Goal: Task Accomplishment & Management: Manage account settings

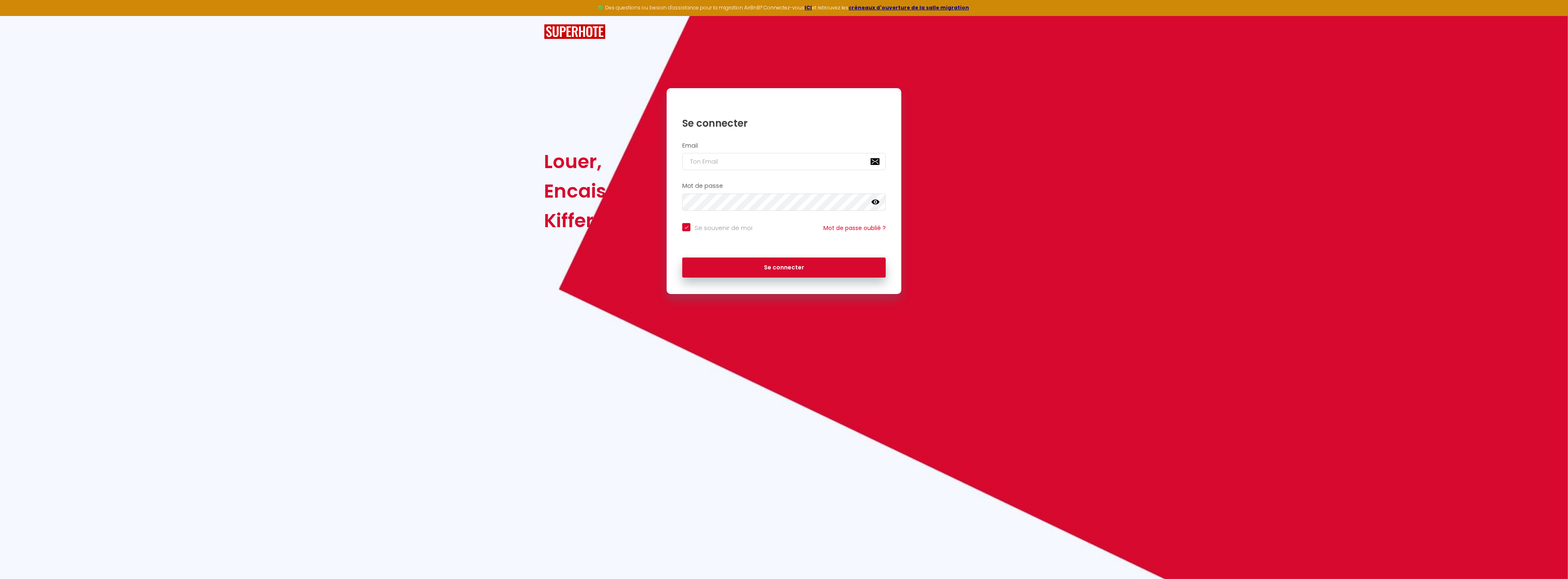
checkbox input "true"
type input "[EMAIL_ADDRESS][DOMAIN_NAME]"
click at [779, 269] on button "Se connecter" at bounding box center [784, 268] width 203 height 21
checkbox input "true"
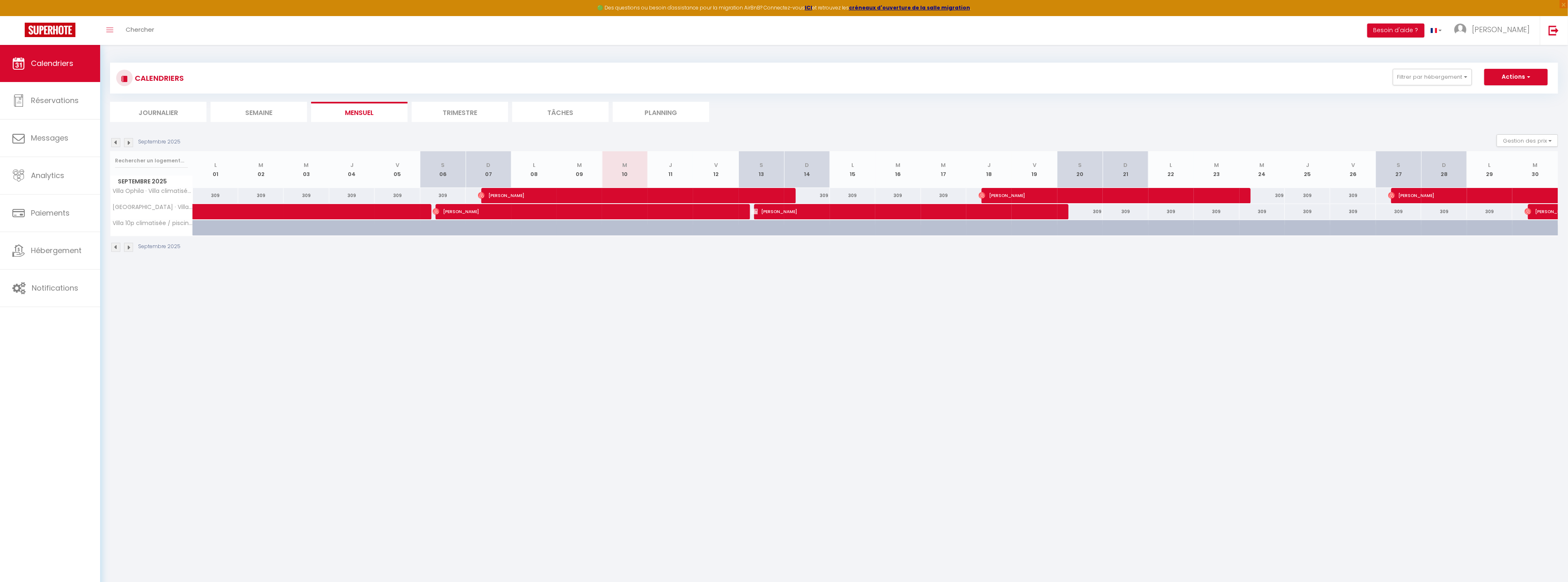
click at [466, 112] on li "Trimestre" at bounding box center [460, 111] width 97 height 20
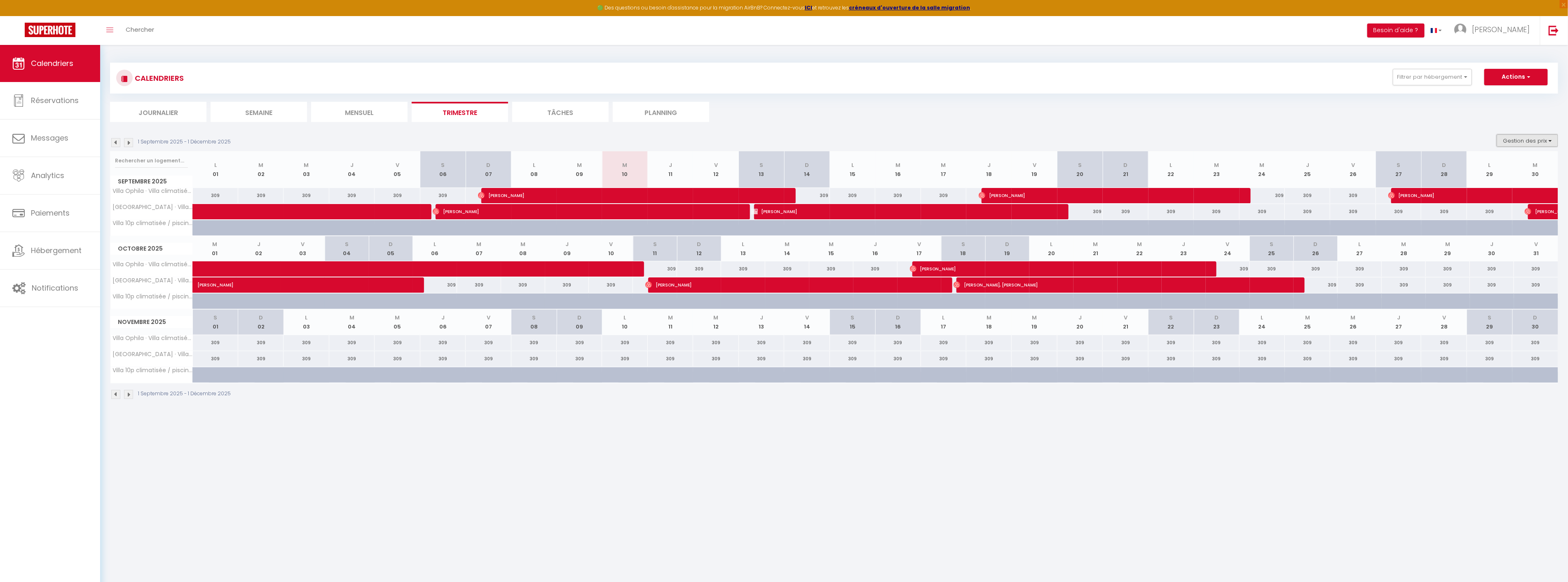
click at [1535, 139] on button "Gestion des prix" at bounding box center [1527, 141] width 61 height 12
click at [1513, 179] on input "Règles" at bounding box center [1520, 180] width 74 height 8
checkbox input "true"
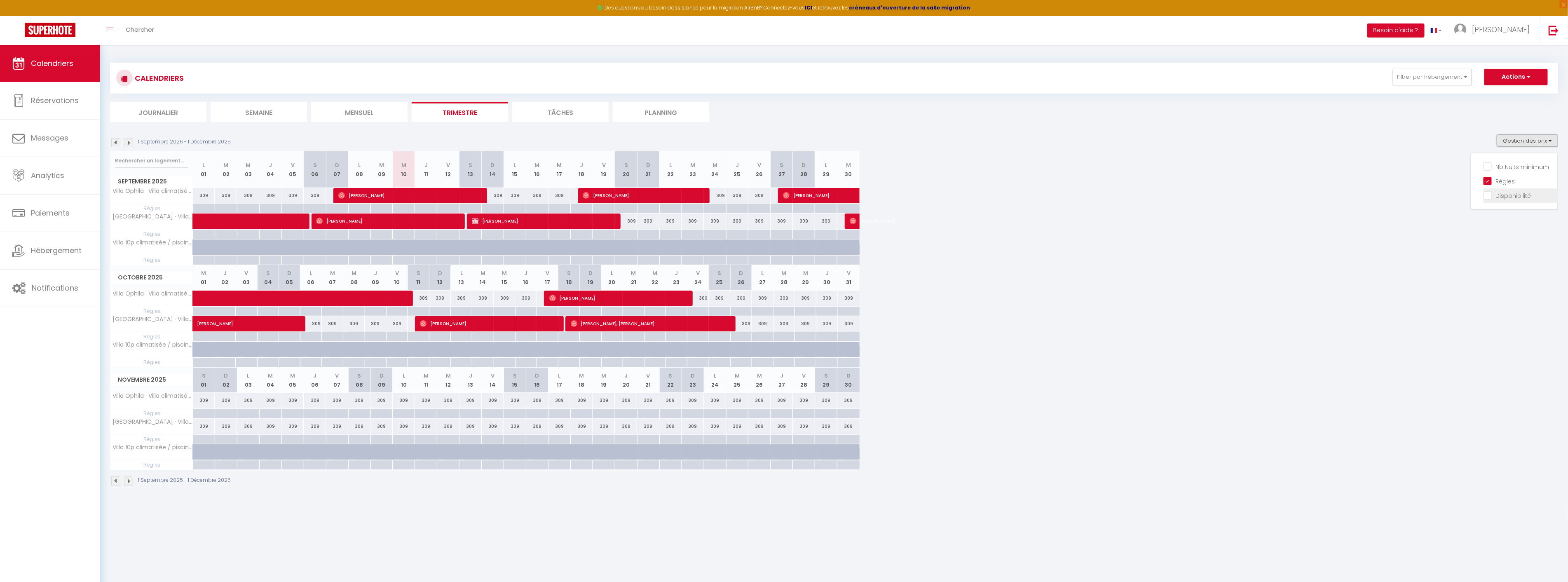
click at [1511, 192] on input "Disponibilité" at bounding box center [1520, 194] width 74 height 8
checkbox input "true"
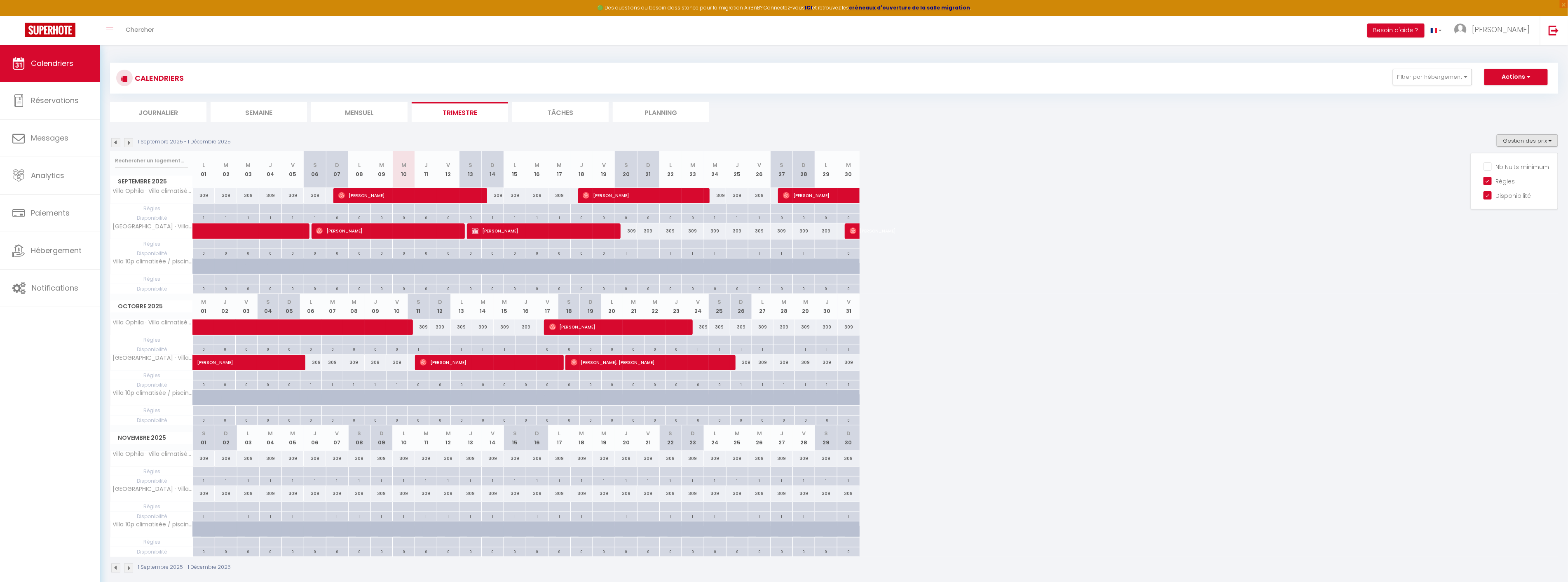
click at [117, 142] on img at bounding box center [116, 142] width 9 height 9
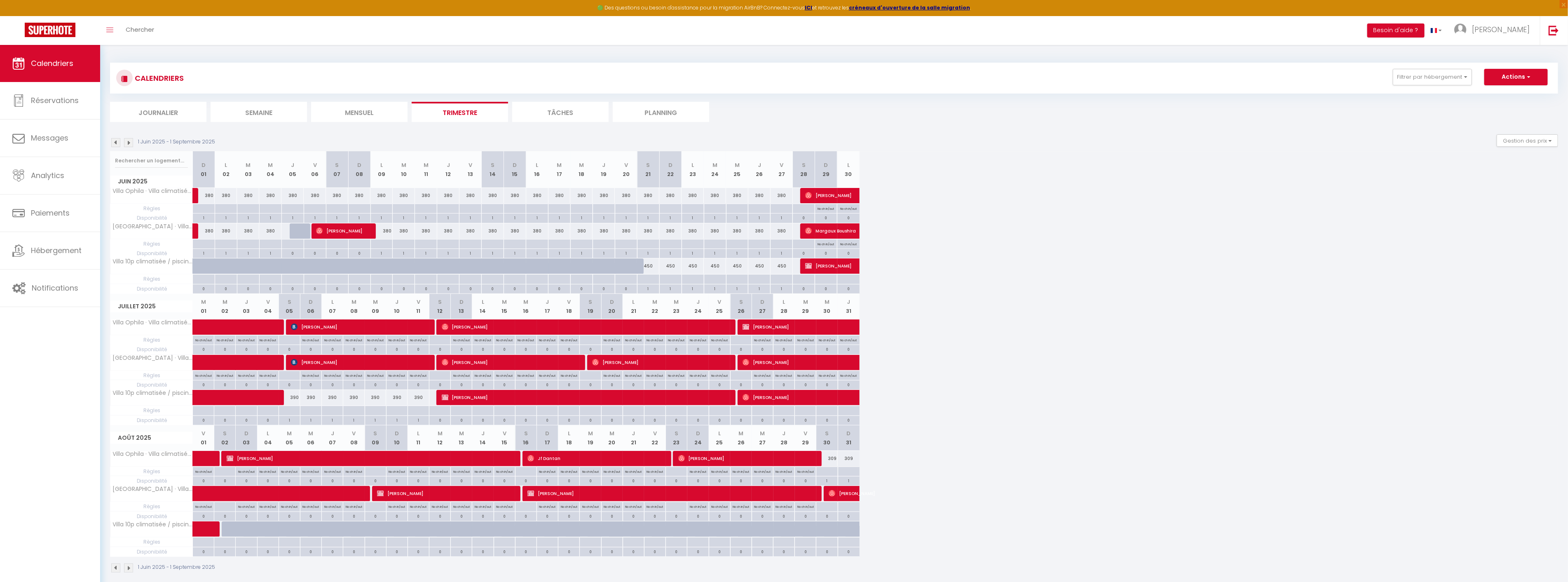
click at [130, 146] on img at bounding box center [128, 142] width 9 height 9
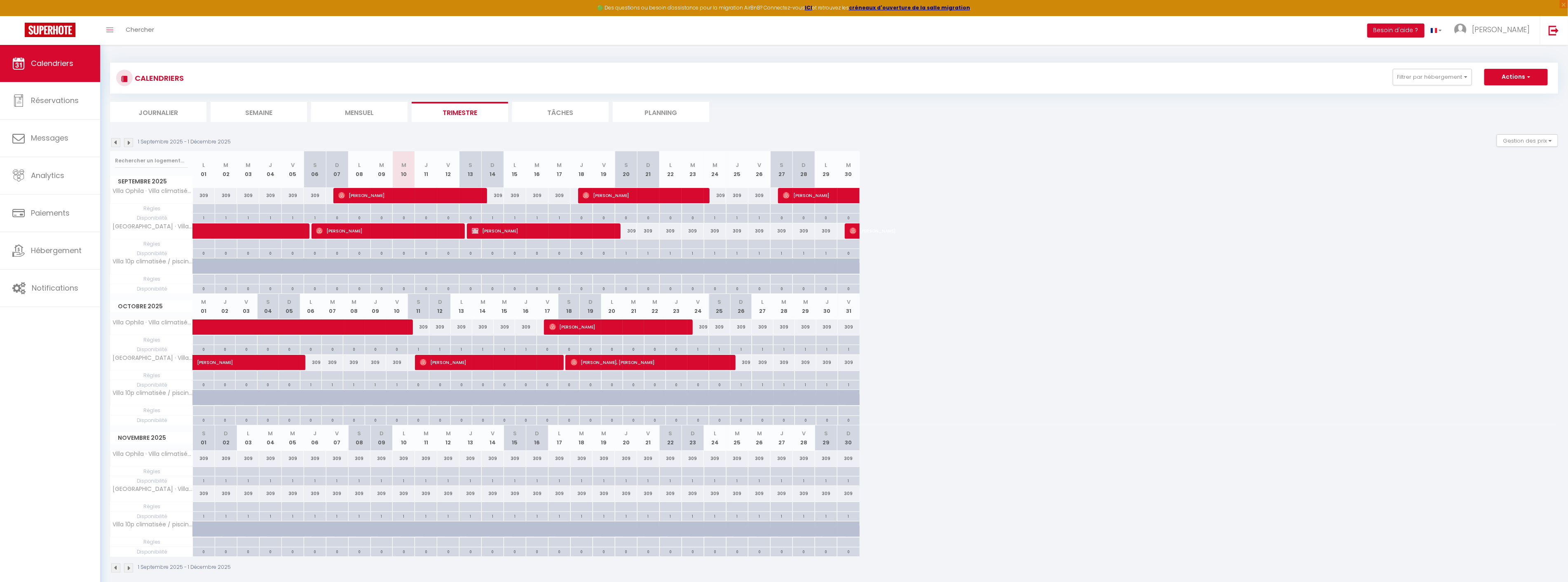
click at [128, 143] on img at bounding box center [128, 142] width 9 height 9
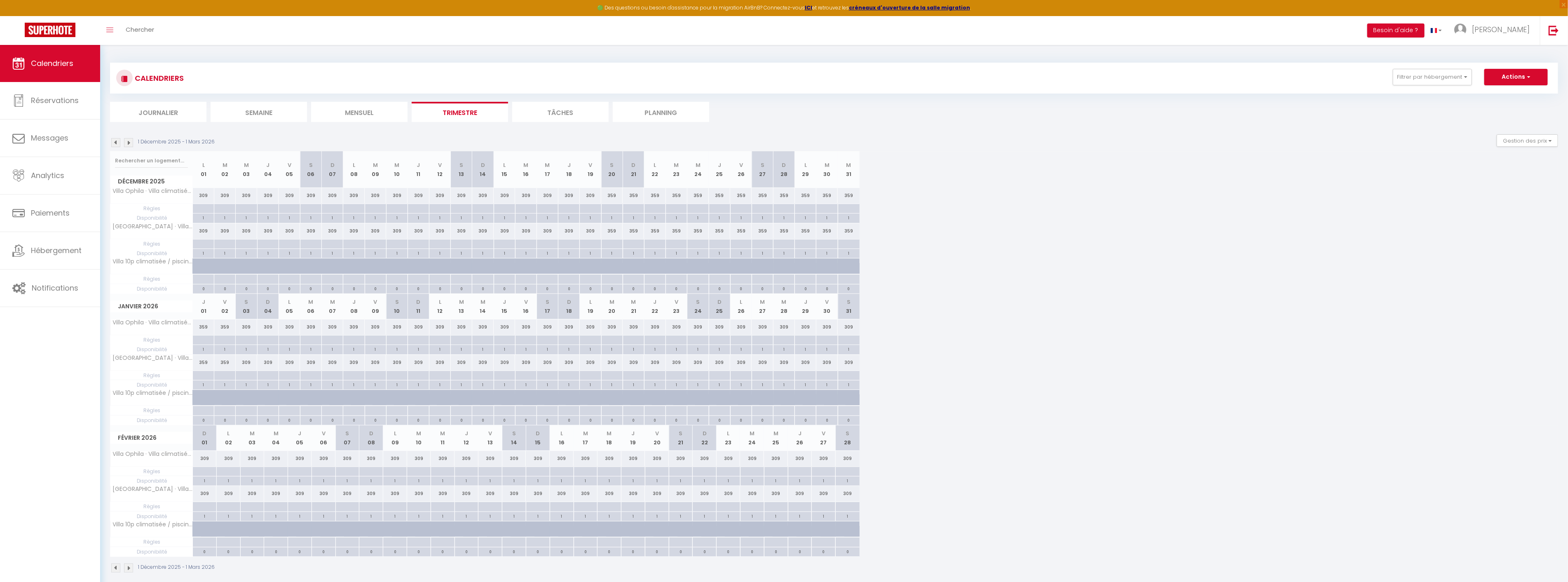
click at [128, 143] on img at bounding box center [128, 142] width 9 height 9
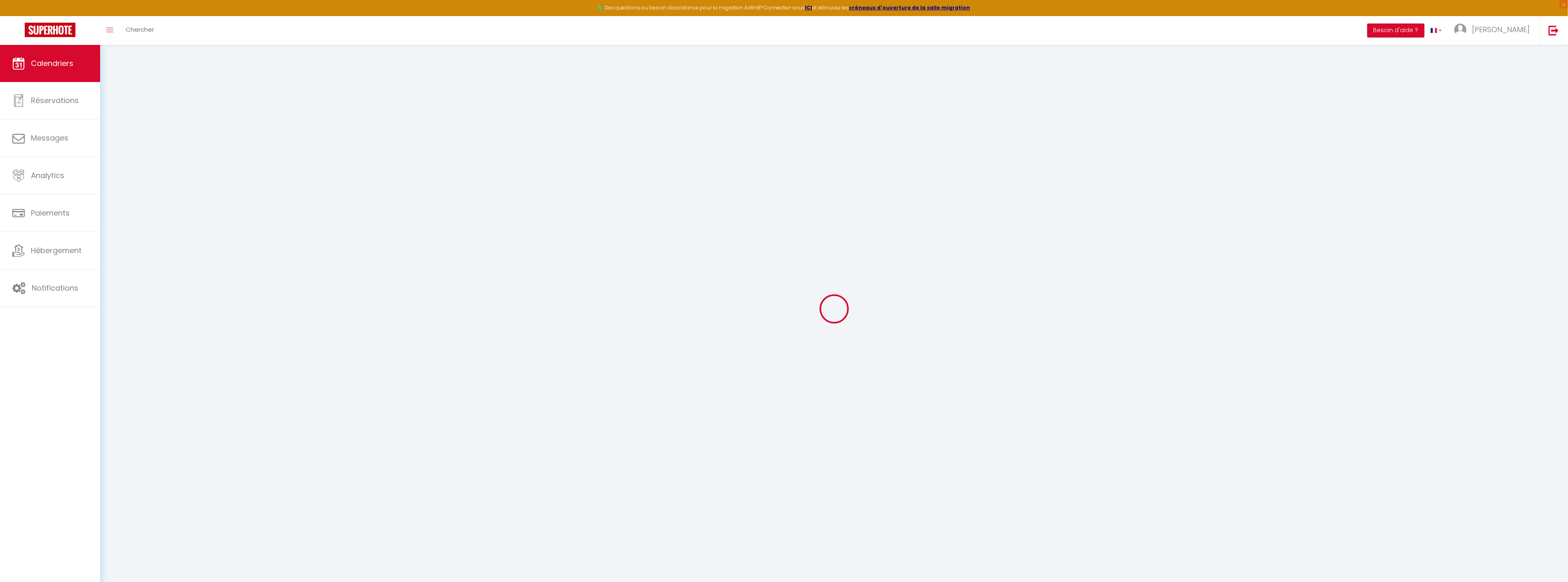
select select
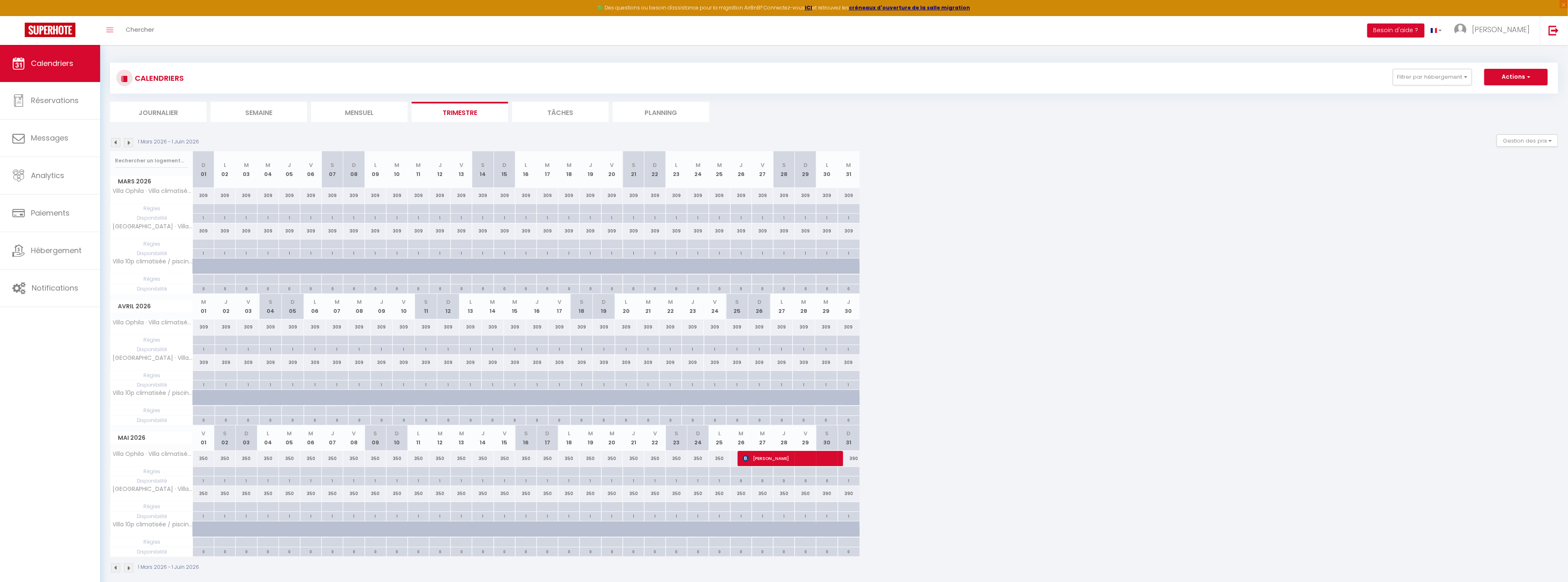
click at [211, 240] on div at bounding box center [203, 245] width 21 height 10
type input "Dim 01 Mars 2026"
type input "Lun 02 Mars 2026"
select select
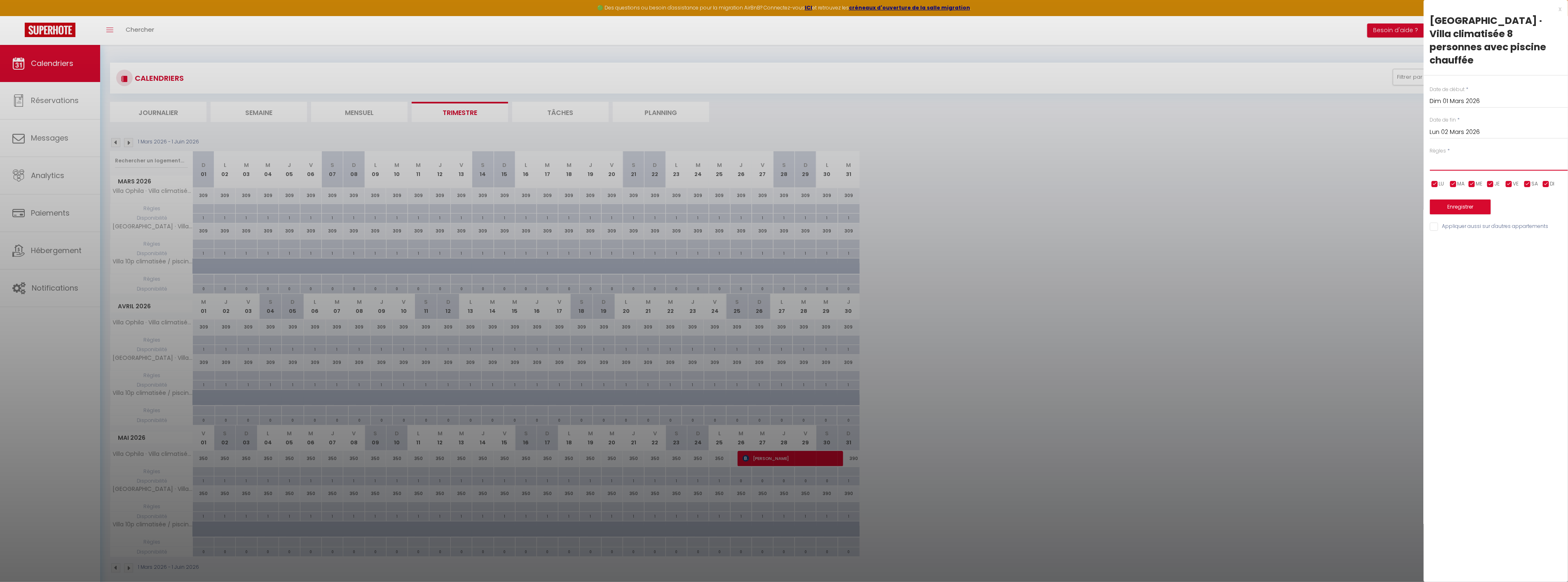
click at [1457, 155] on select "Aucun No Checkin No Checkout Pas d'arrivée / Pas de départ" at bounding box center [1499, 163] width 138 height 16
click at [1365, 201] on div at bounding box center [784, 291] width 1568 height 582
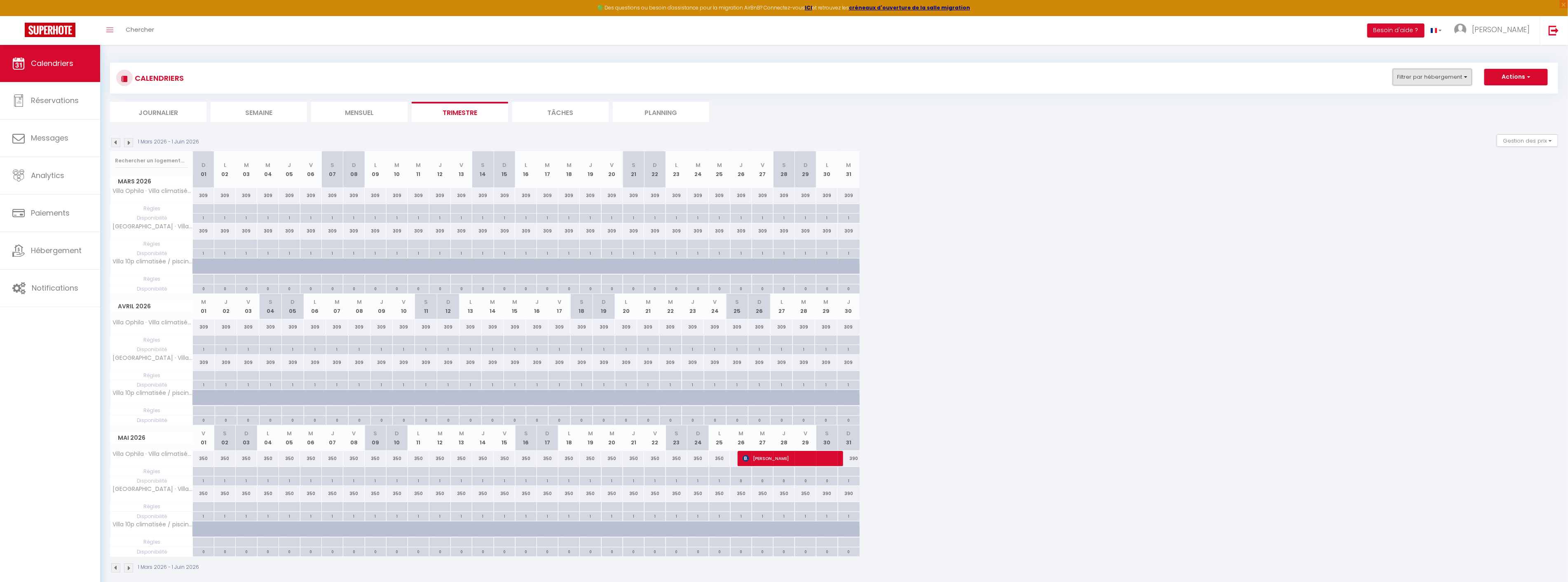
click at [1457, 73] on button "Filtrer par hébergement" at bounding box center [1432, 77] width 79 height 17
click at [1458, 73] on button "Filtrer par hébergement" at bounding box center [1432, 77] width 79 height 17
click at [1518, 81] on button "Actions" at bounding box center [1516, 77] width 64 height 17
click at [1515, 80] on button "Actions" at bounding box center [1516, 77] width 64 height 17
click at [1525, 139] on button "Gestion des prix" at bounding box center [1527, 141] width 61 height 12
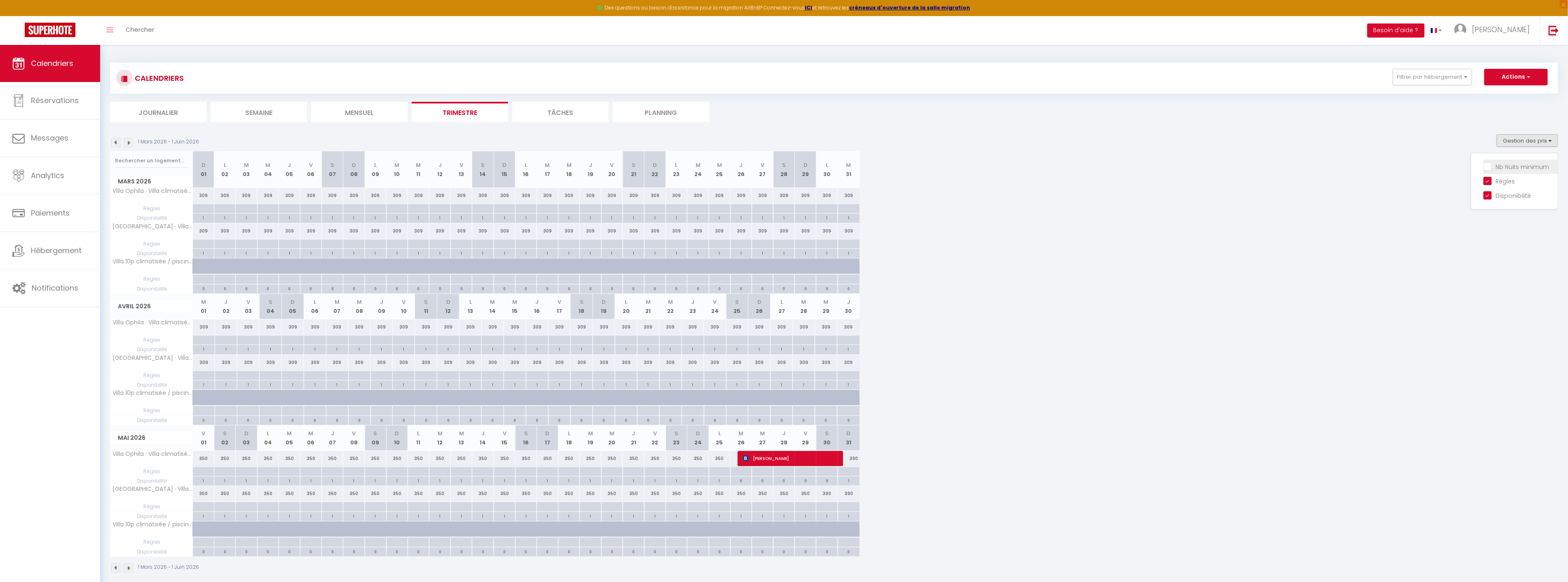
click at [1505, 166] on input "Nb Nuits minimum" at bounding box center [1520, 166] width 74 height 8
checkbox input "true"
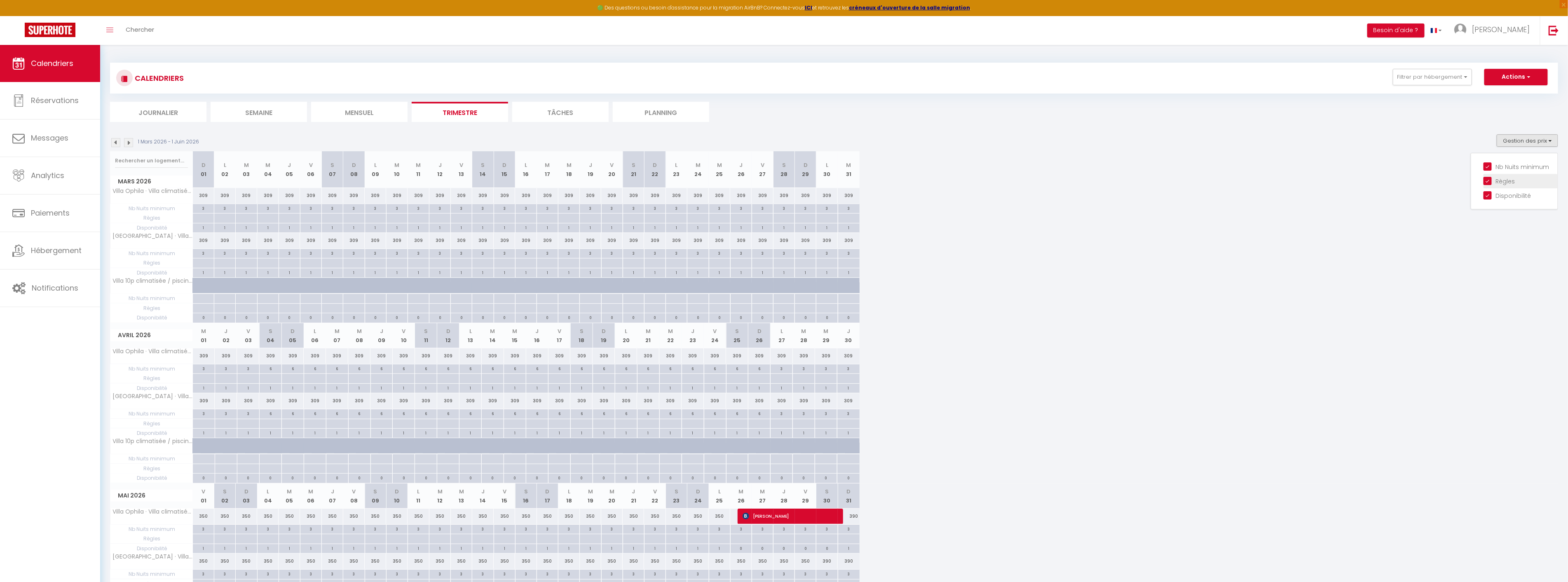
click at [1489, 182] on input "Règles" at bounding box center [1520, 180] width 74 height 8
checkbox input "false"
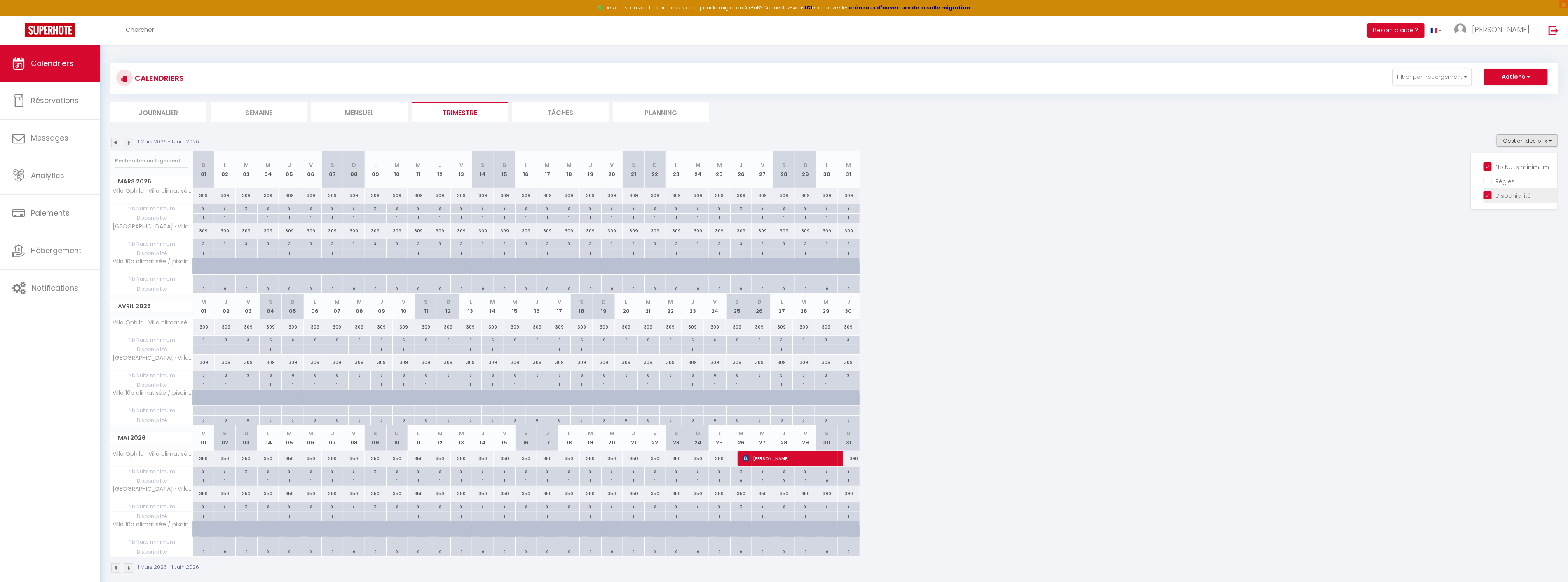
click at [1488, 194] on input "Disponibilité" at bounding box center [1520, 194] width 74 height 8
checkbox input "false"
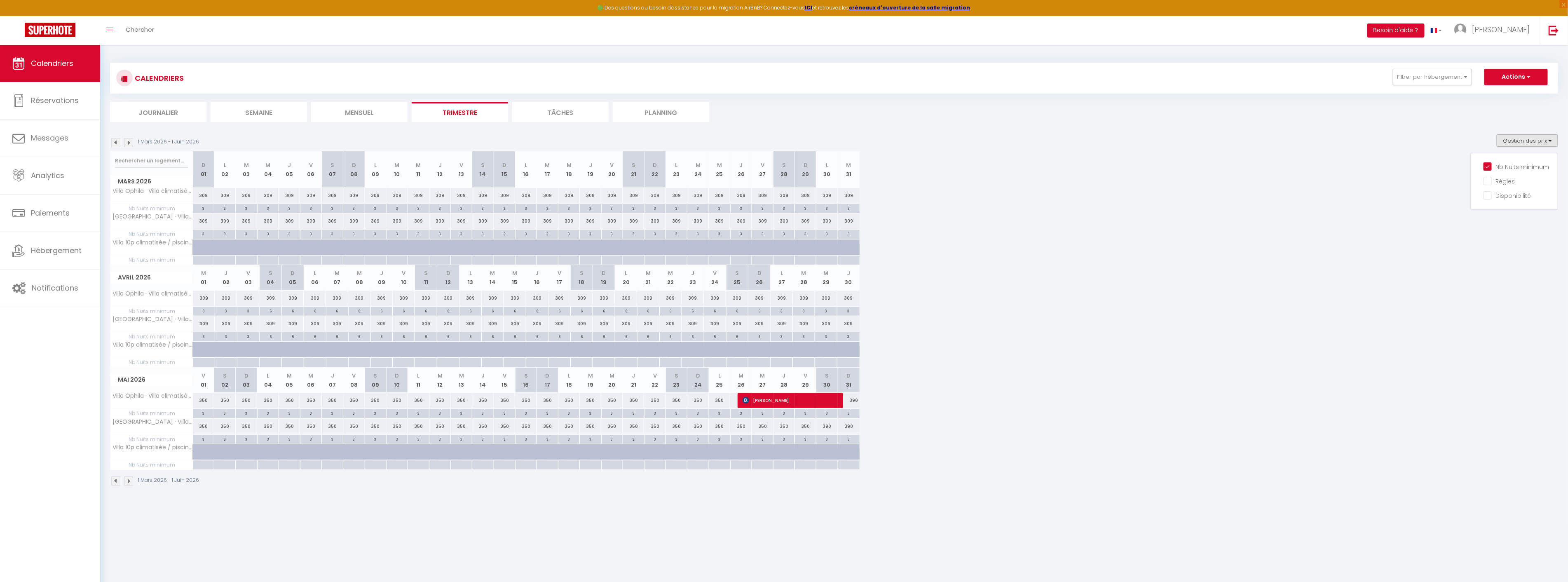
click at [113, 141] on img at bounding box center [116, 142] width 9 height 9
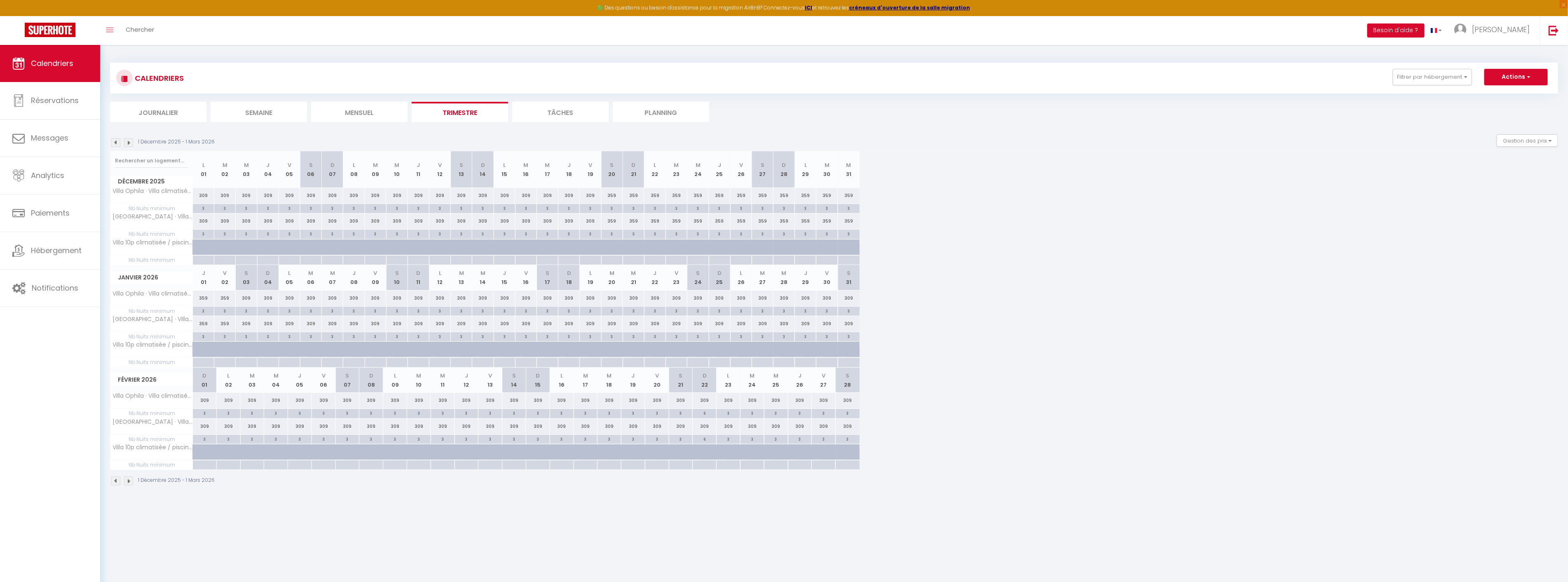
click at [113, 142] on img at bounding box center [116, 142] width 9 height 9
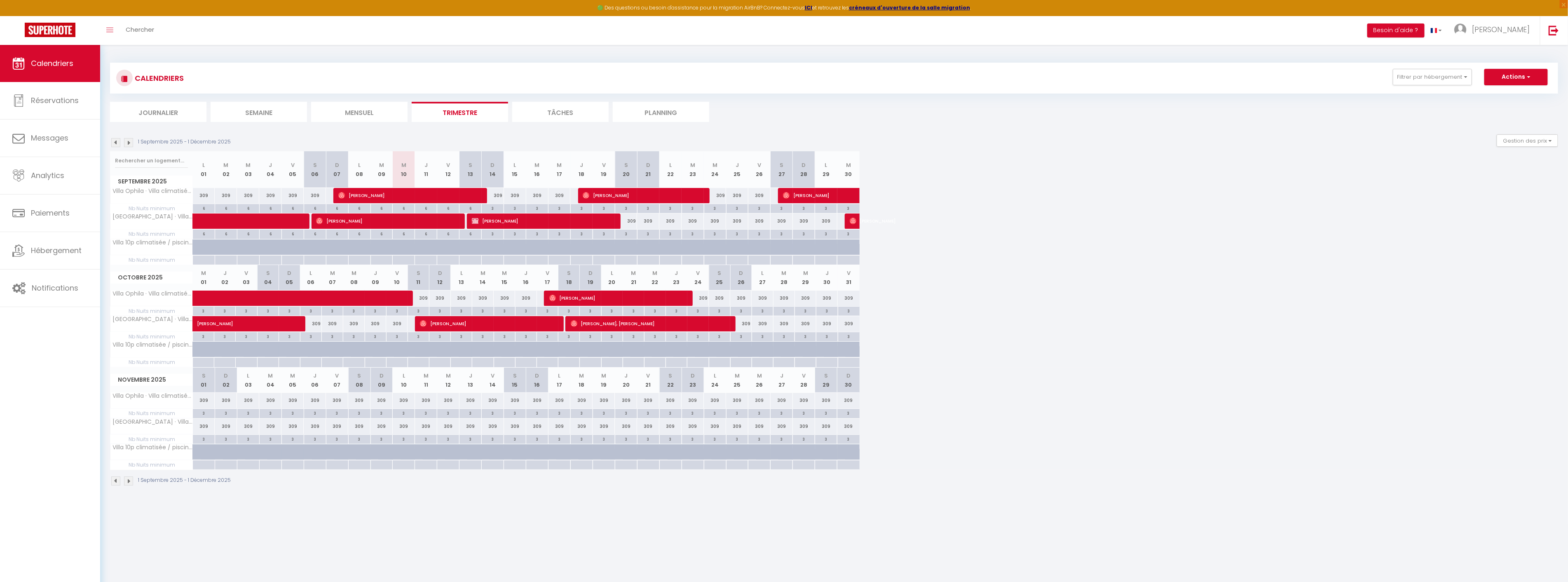
click at [128, 146] on img at bounding box center [128, 142] width 9 height 9
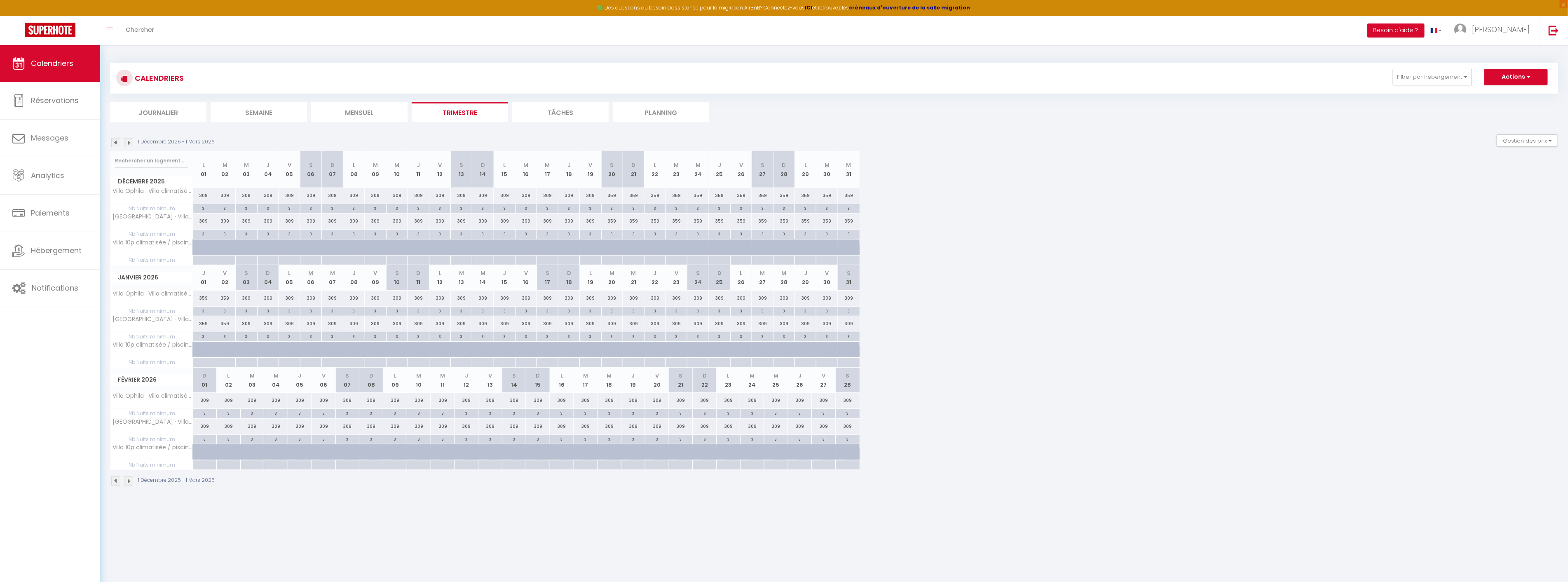
click at [128, 146] on img at bounding box center [128, 142] width 9 height 9
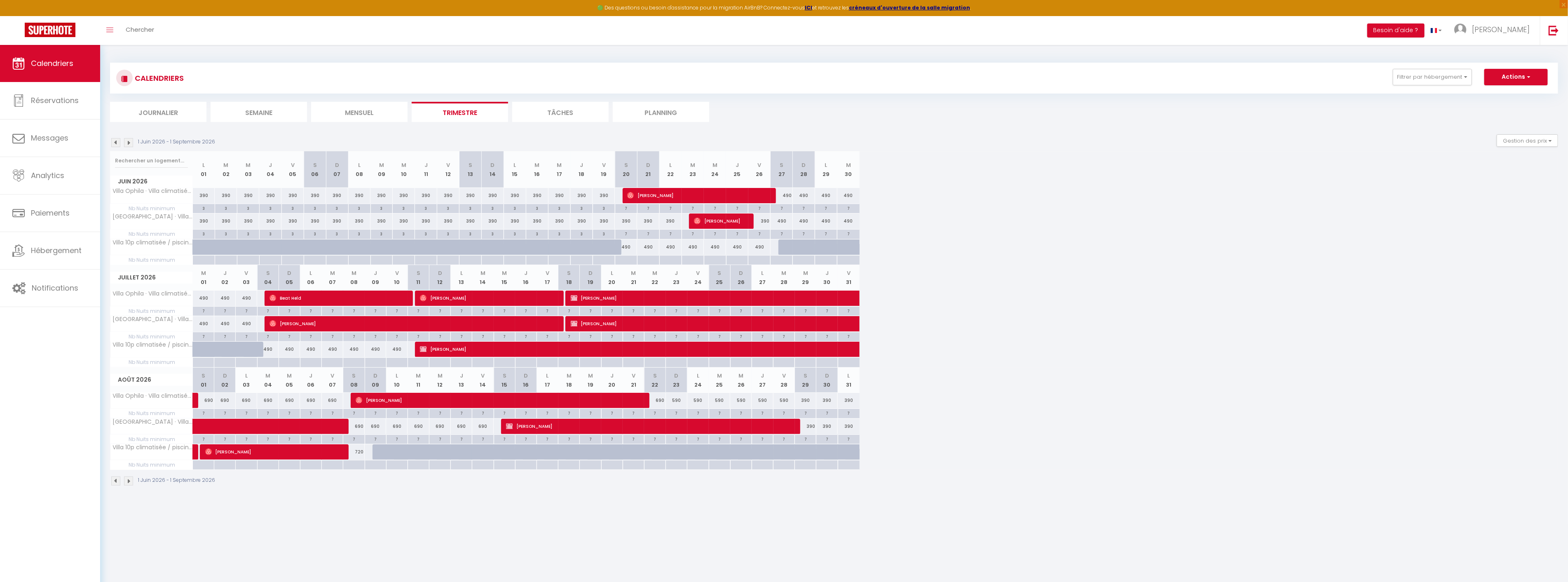
click at [128, 146] on img at bounding box center [128, 142] width 9 height 9
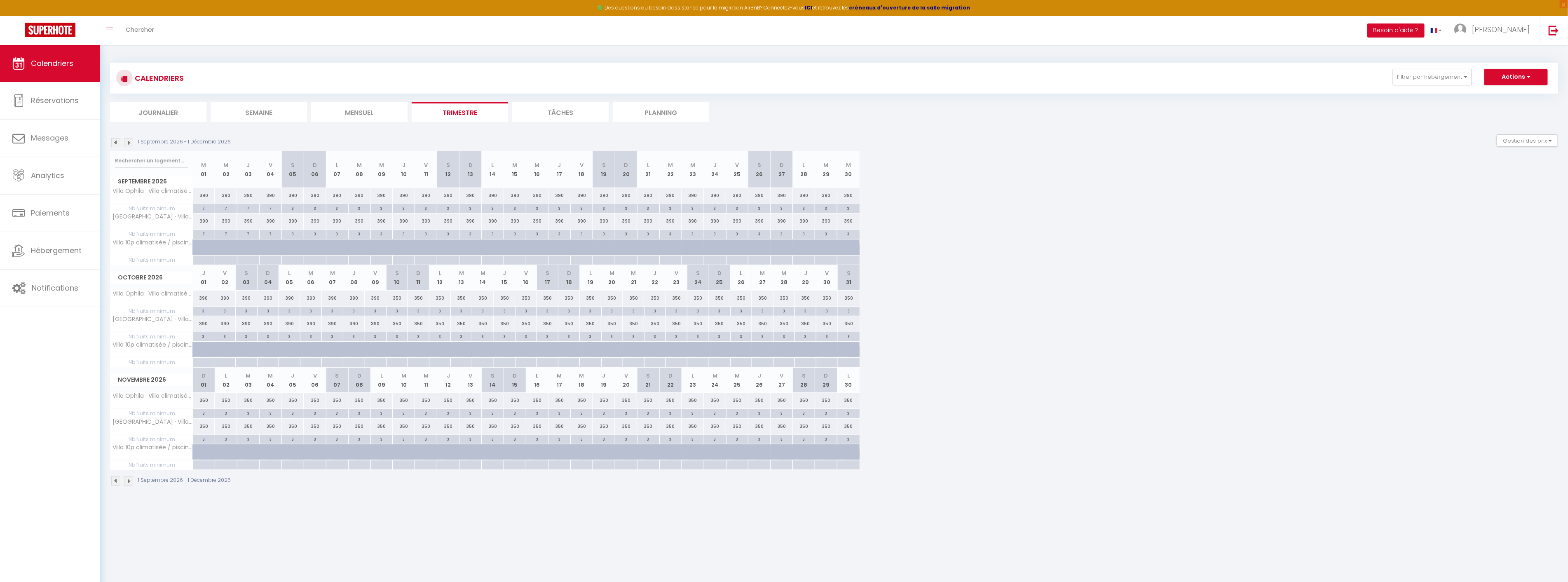
click at [128, 146] on img at bounding box center [128, 142] width 9 height 9
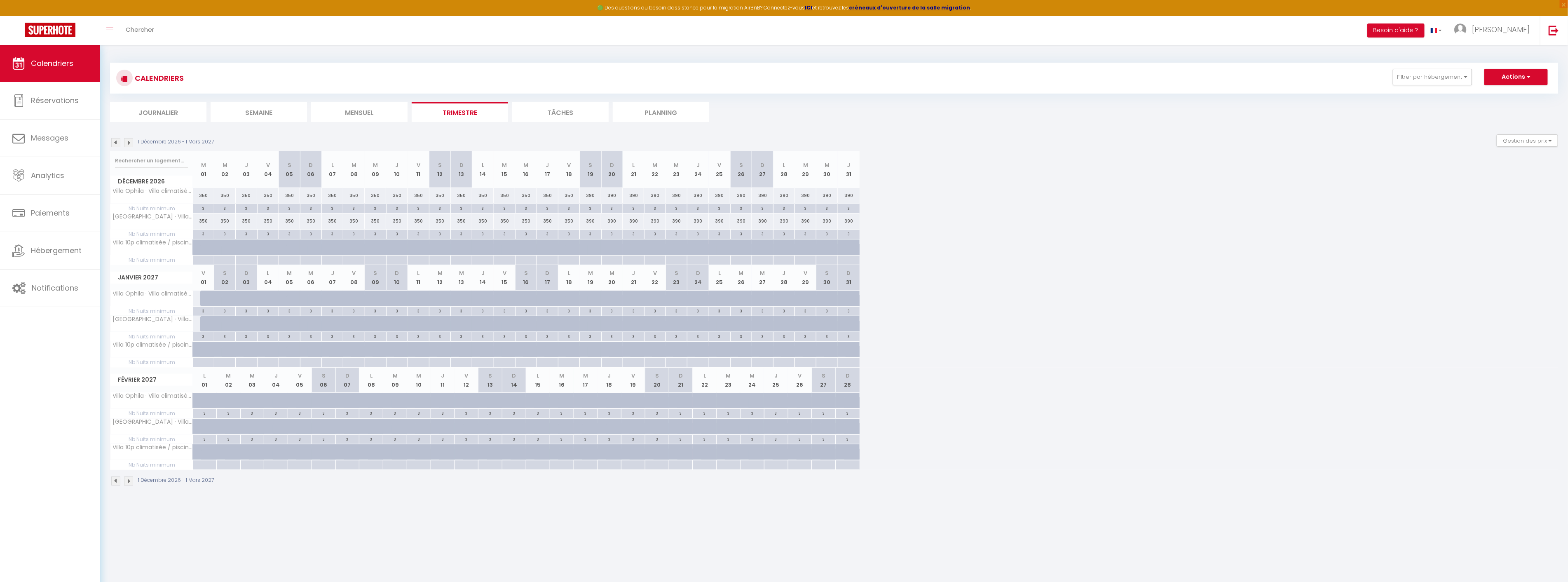
click at [128, 145] on img at bounding box center [128, 142] width 9 height 9
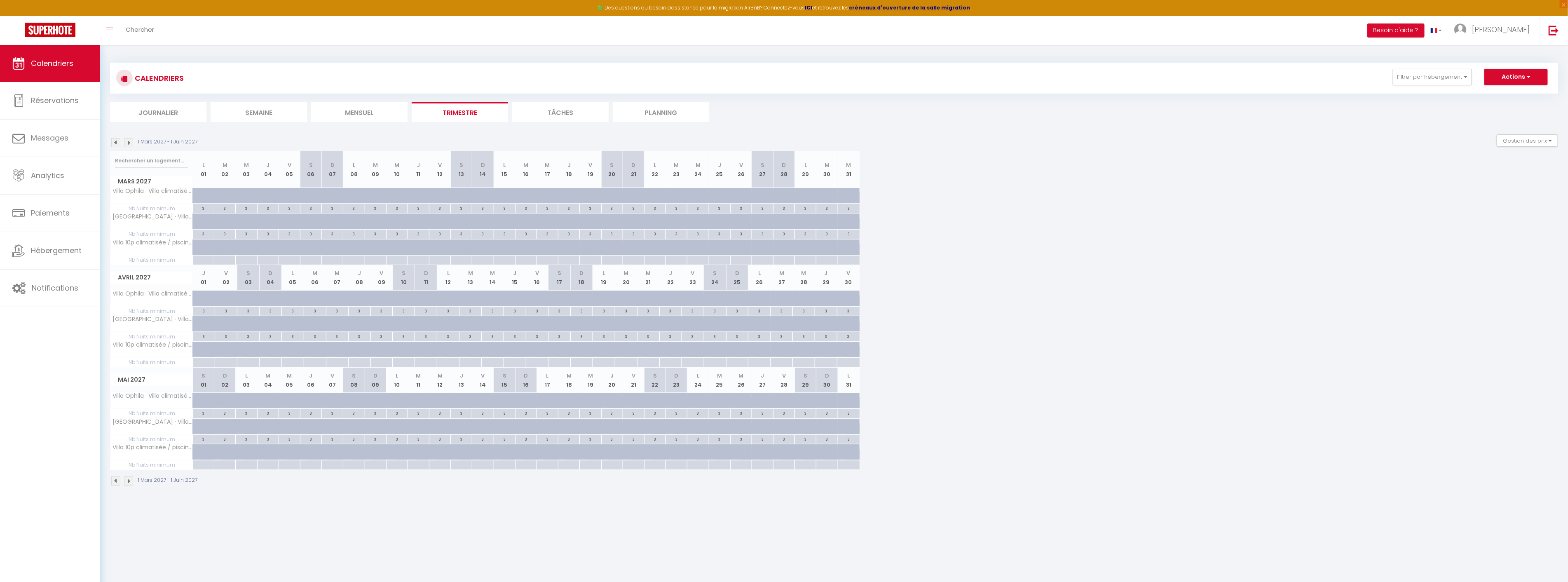
click at [128, 145] on img at bounding box center [128, 142] width 9 height 9
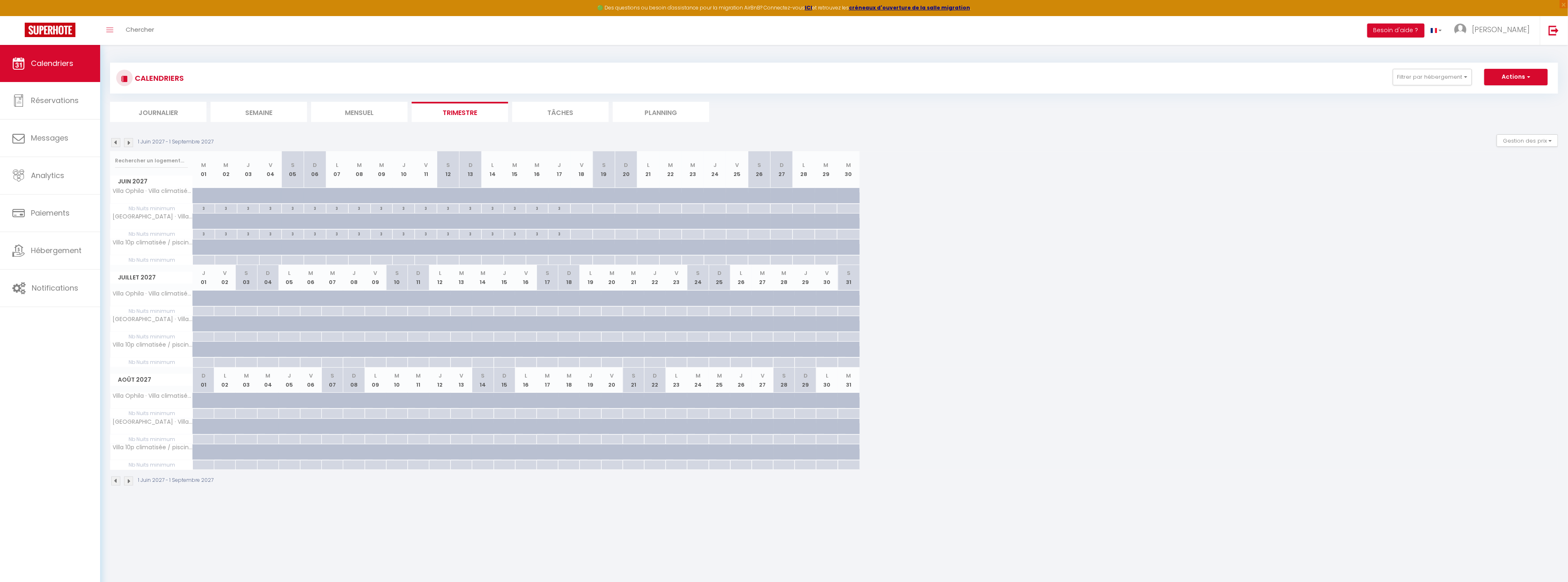
click at [117, 143] on img at bounding box center [116, 142] width 9 height 9
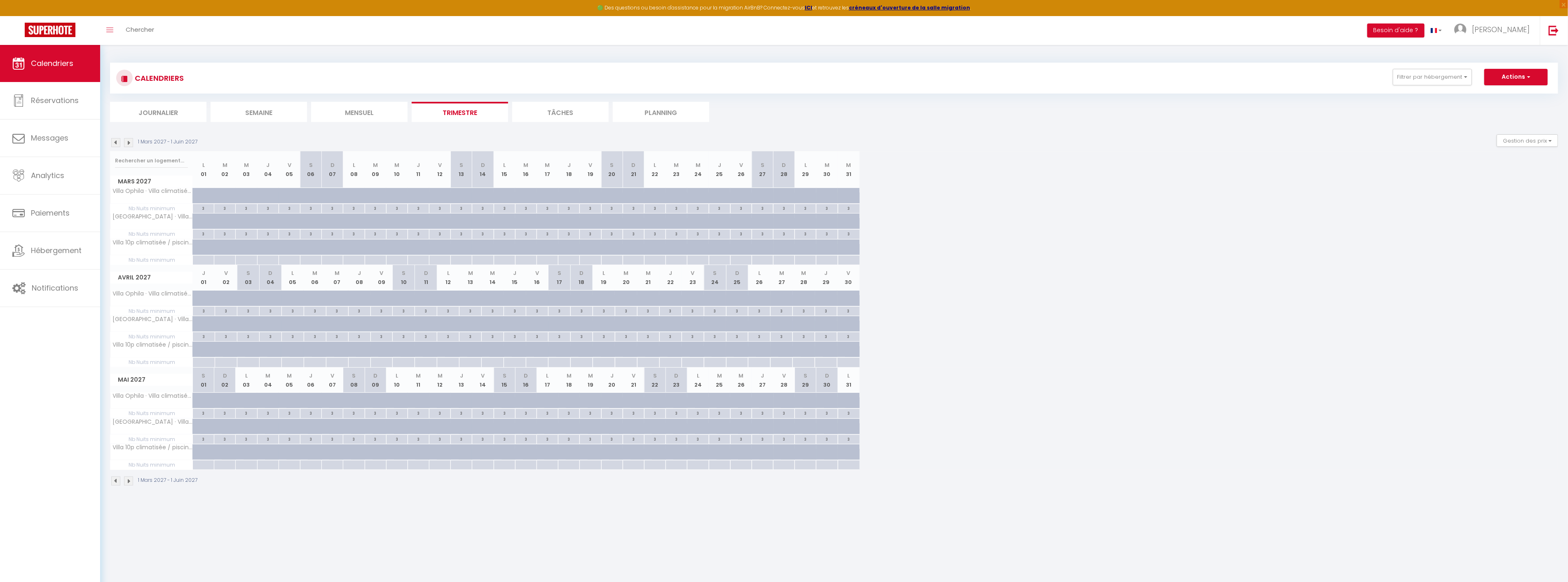
click at [117, 143] on img at bounding box center [116, 142] width 9 height 9
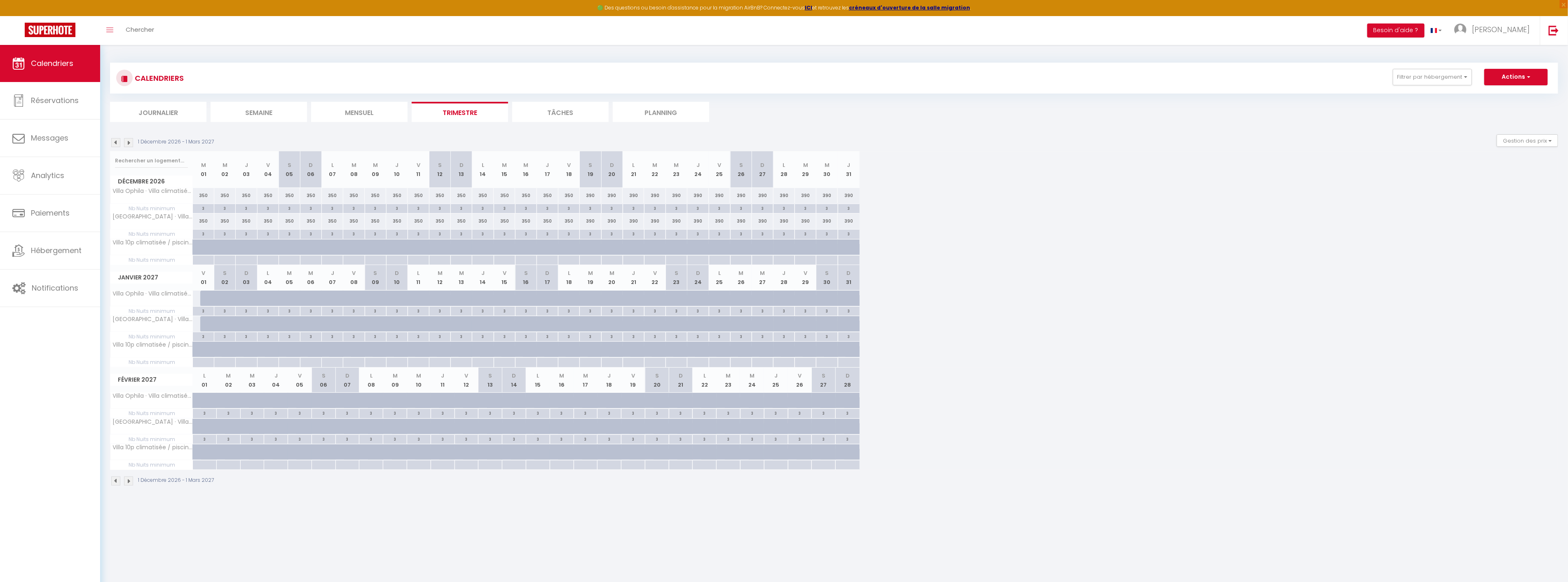
click at [117, 143] on img at bounding box center [116, 142] width 9 height 9
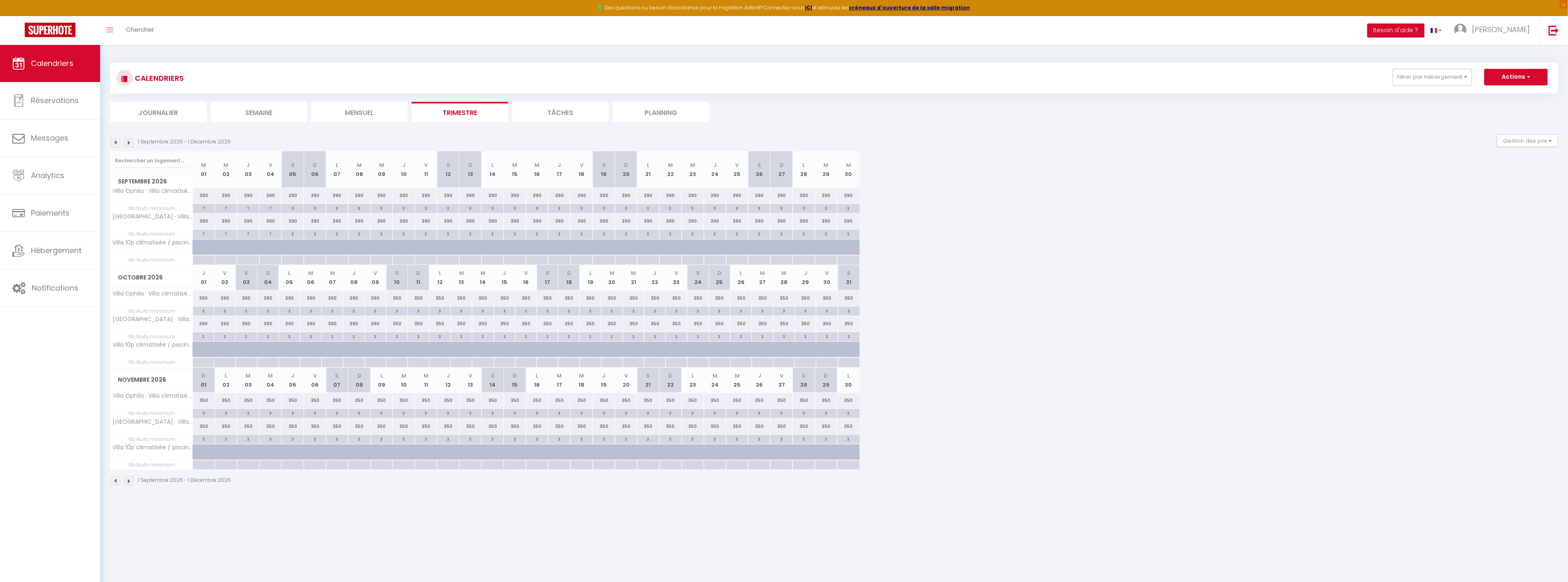
click at [117, 144] on img at bounding box center [116, 142] width 9 height 9
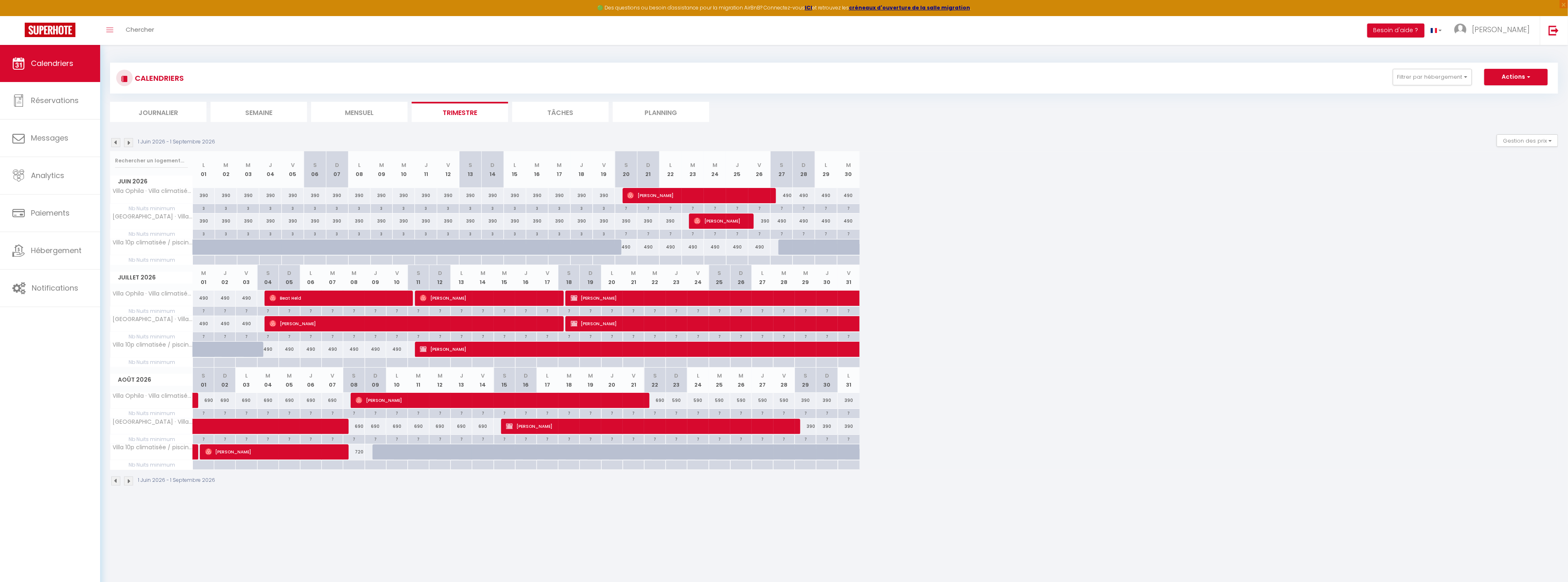
click at [126, 144] on img at bounding box center [128, 142] width 9 height 9
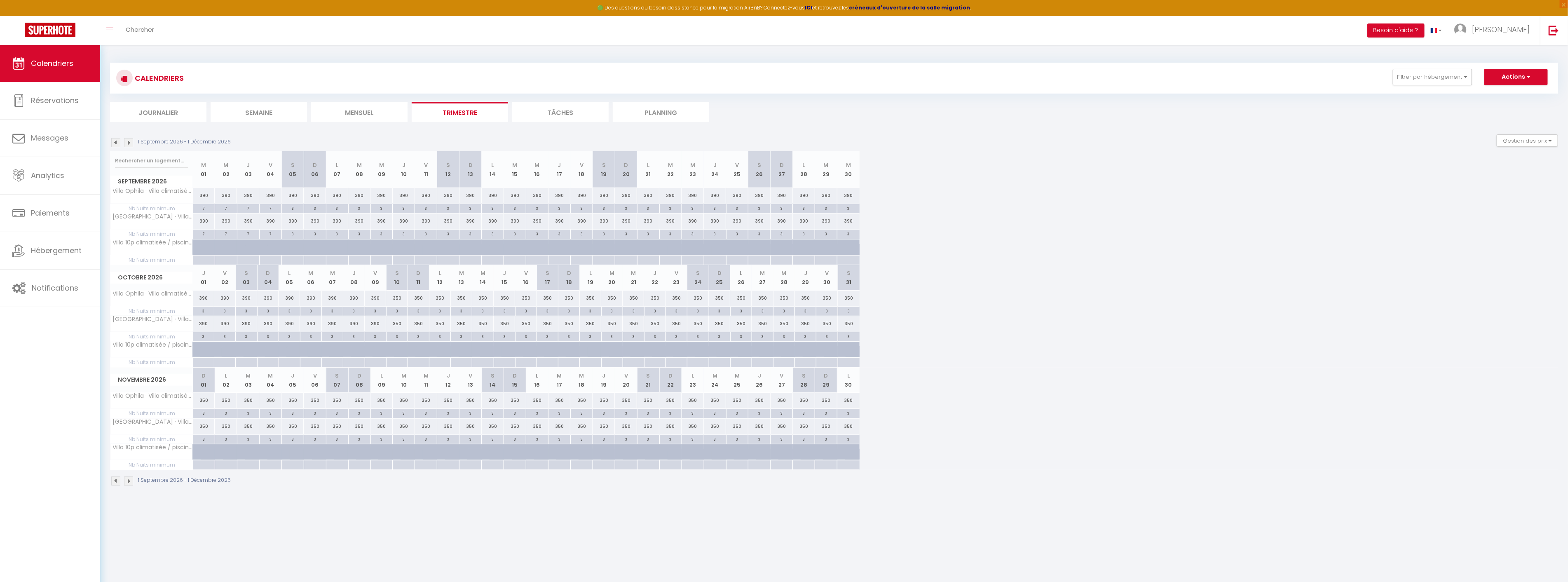
click at [293, 208] on div "3" at bounding box center [293, 208] width 22 height 8
type input "3"
type input "Sam 05 Septembre 2026"
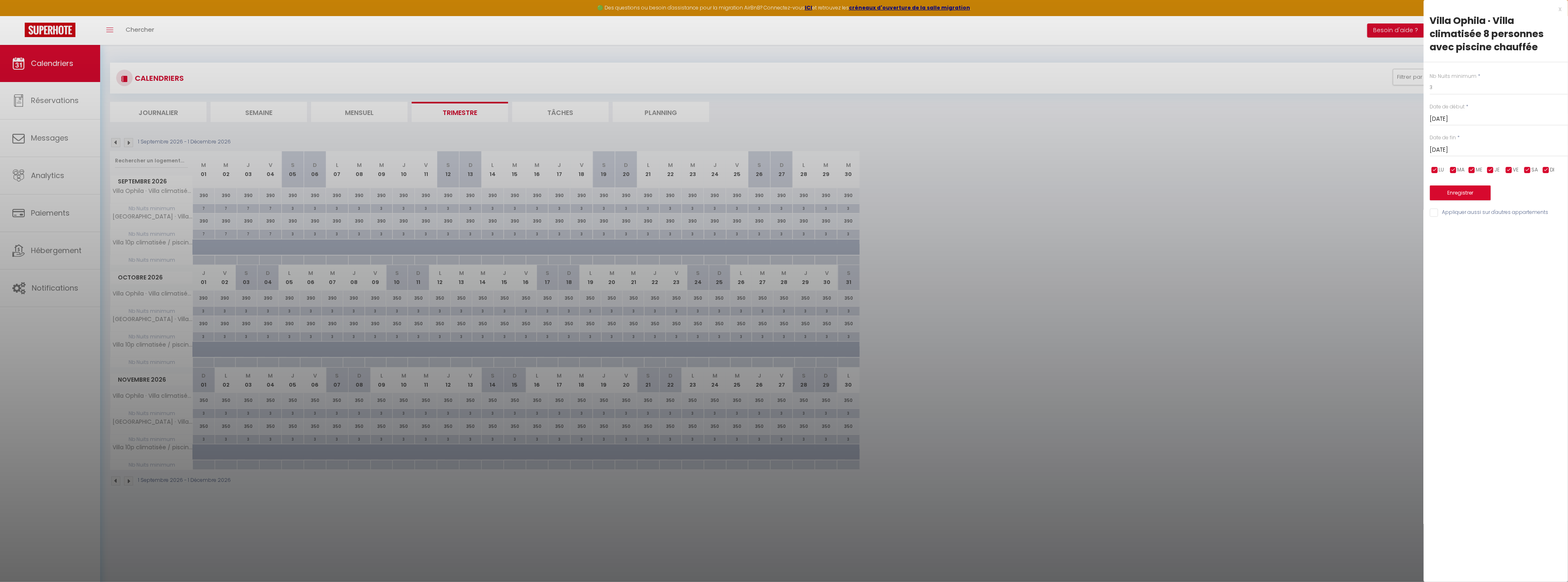
click at [1497, 144] on div "Dim 06 Septembre 2026 < Sep 2026 > Dim Lun Mar Mer Jeu Ven Sam 1 2 3 4 5 6 7 8 …" at bounding box center [1499, 149] width 138 height 15
click at [1489, 147] on input "Dim 06 Septembre 2026" at bounding box center [1499, 150] width 138 height 11
click at [1542, 165] on span ">" at bounding box center [1544, 164] width 18 height 17
click at [1543, 196] on span "3" at bounding box center [1544, 197] width 18 height 17
type input "Sam 03 Octobre 2026"
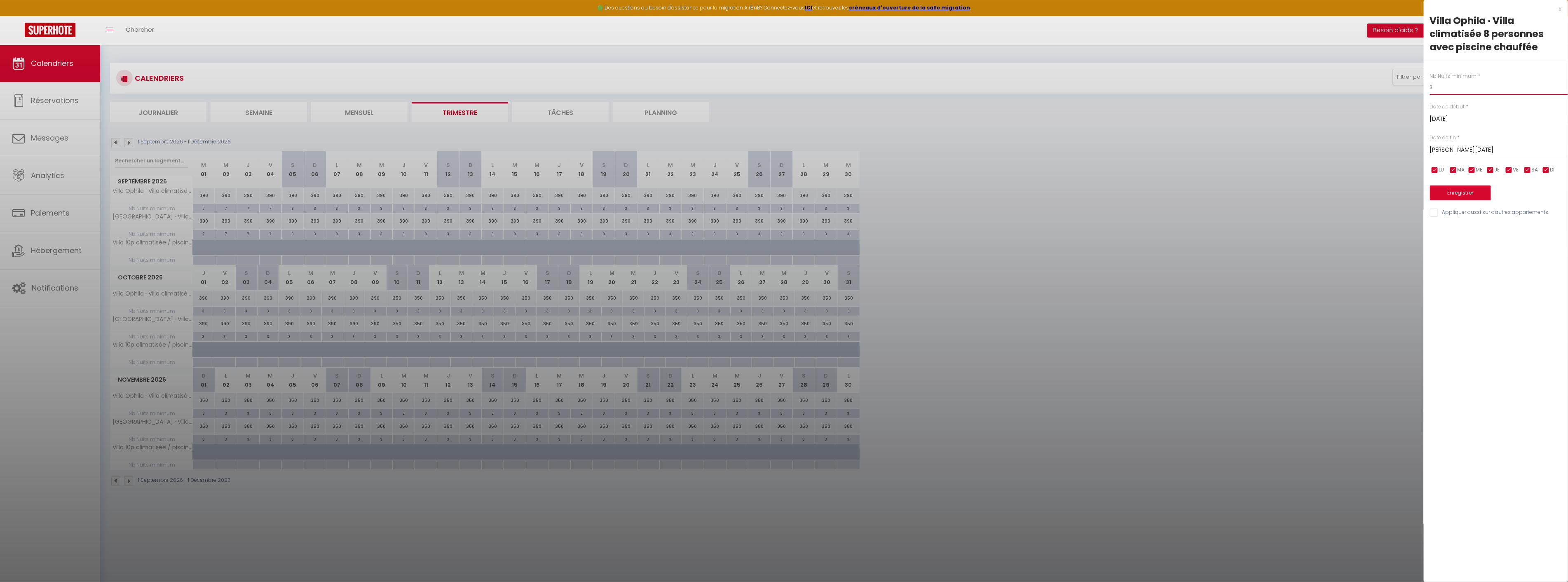
click at [1454, 89] on input "3" at bounding box center [1499, 87] width 138 height 15
drag, startPoint x: 1449, startPoint y: 88, endPoint x: 1423, endPoint y: 87, distance: 26.0
click at [1423, 87] on body "🟢 Des questions ou besoin d'assistance pour la migration AirBnB? Connectez-vous…" at bounding box center [784, 336] width 1568 height 582
type input "6"
click at [1452, 213] on input "Appliquer aussi sur d'autres appartements" at bounding box center [1499, 212] width 138 height 8
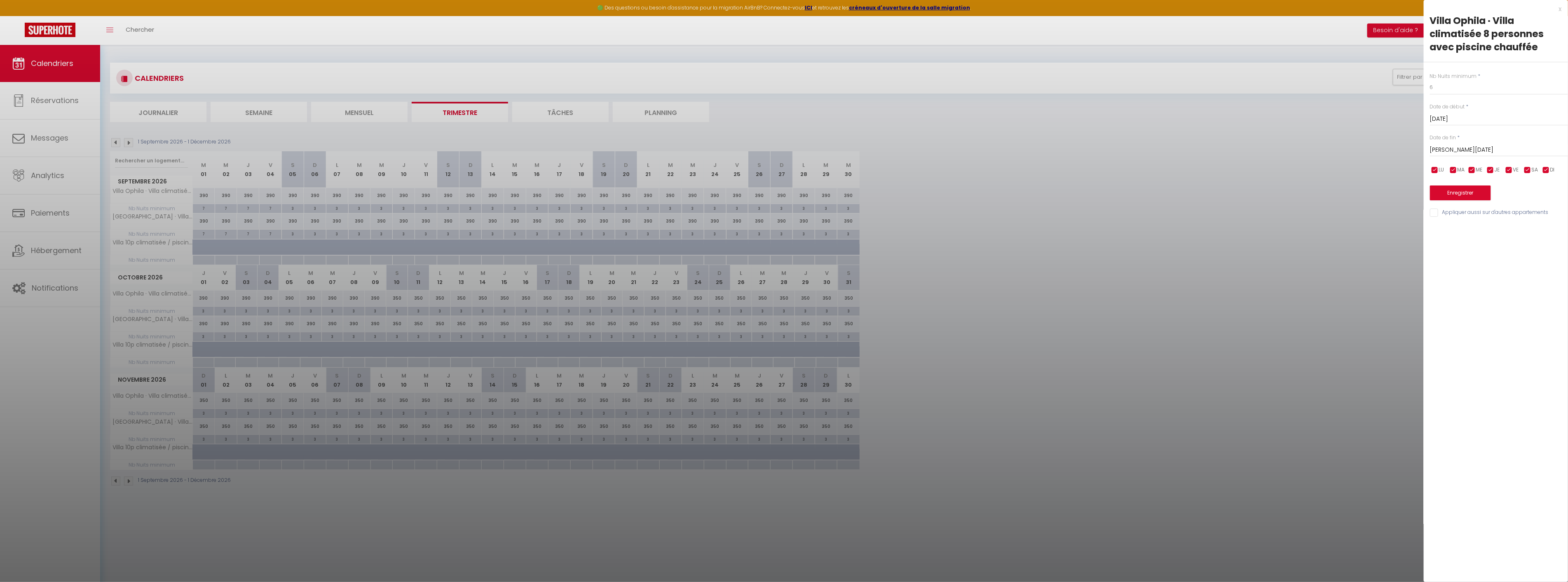
checkbox input "true"
click at [1457, 195] on button "Enregistrer" at bounding box center [1460, 193] width 61 height 15
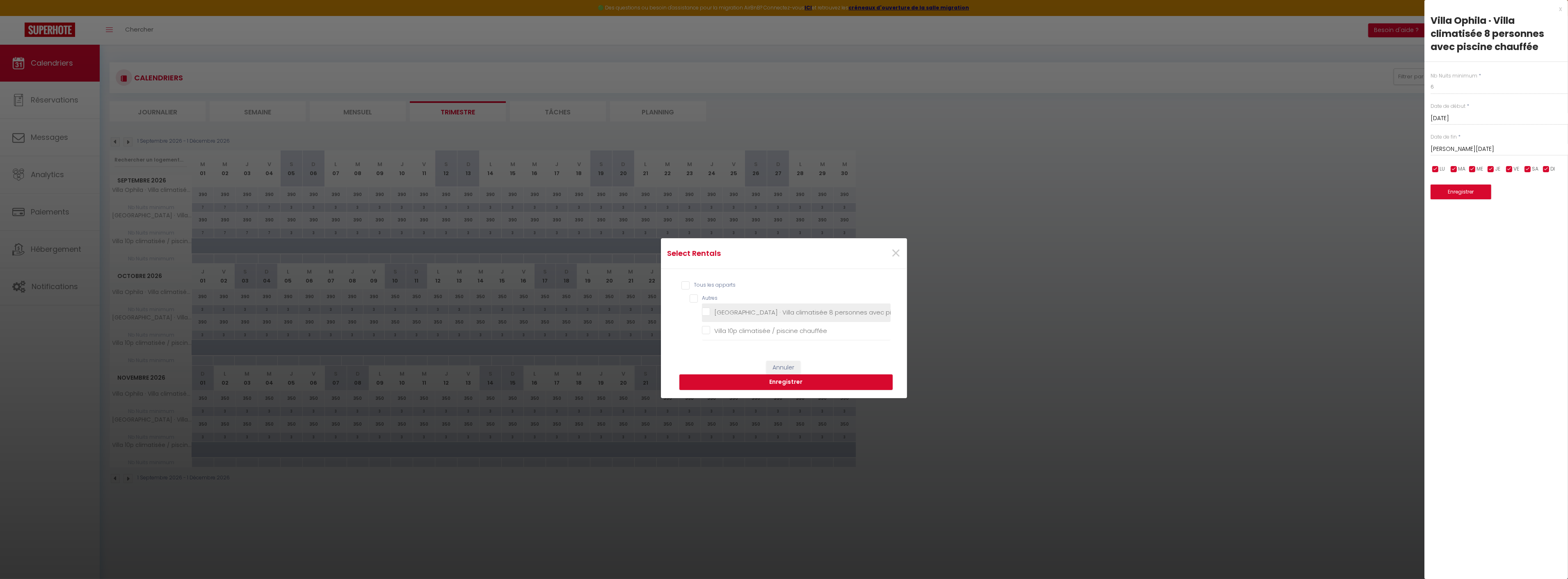
click at [708, 308] on chauffée "[GEOGRAPHIC_DATA] · Villa climatisée 8 personnes avec piscine chauffée" at bounding box center [796, 312] width 189 height 8
checkbox chauffée "true"
checkbox chauffée "false"
click at [794, 386] on button "Enregistrer" at bounding box center [786, 382] width 213 height 16
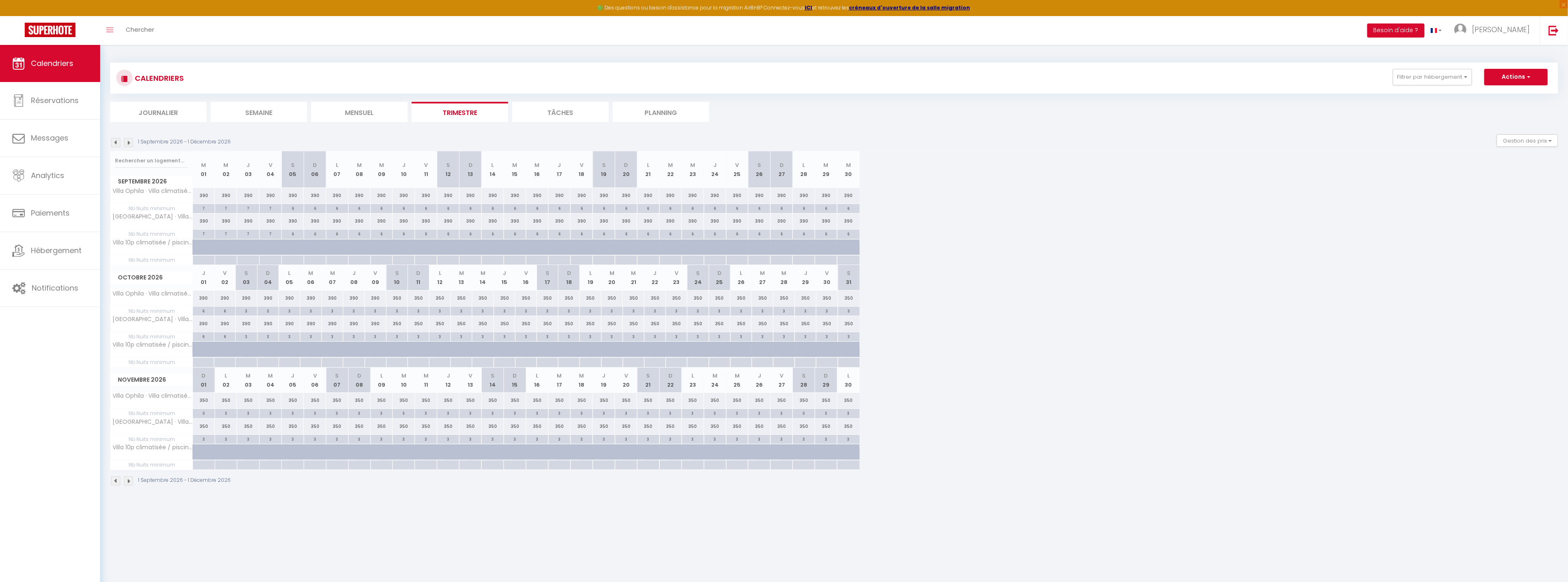
click at [116, 142] on img at bounding box center [116, 142] width 9 height 9
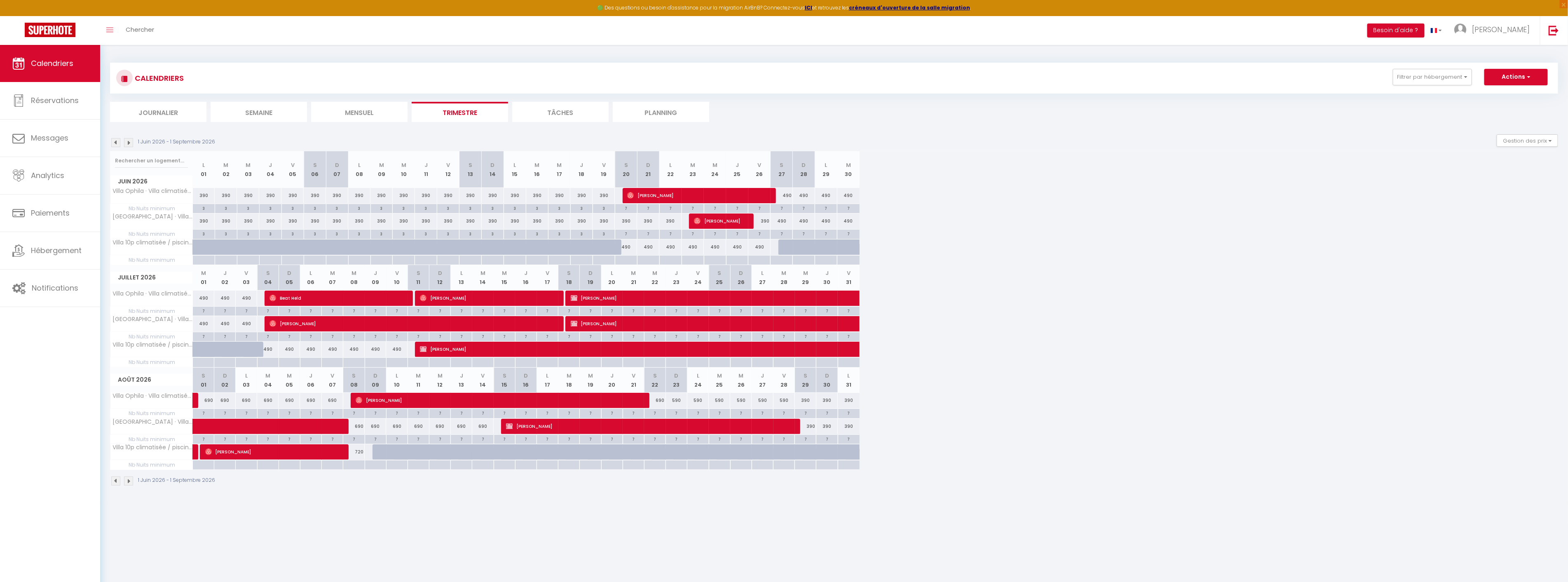
click at [116, 142] on img at bounding box center [116, 142] width 9 height 9
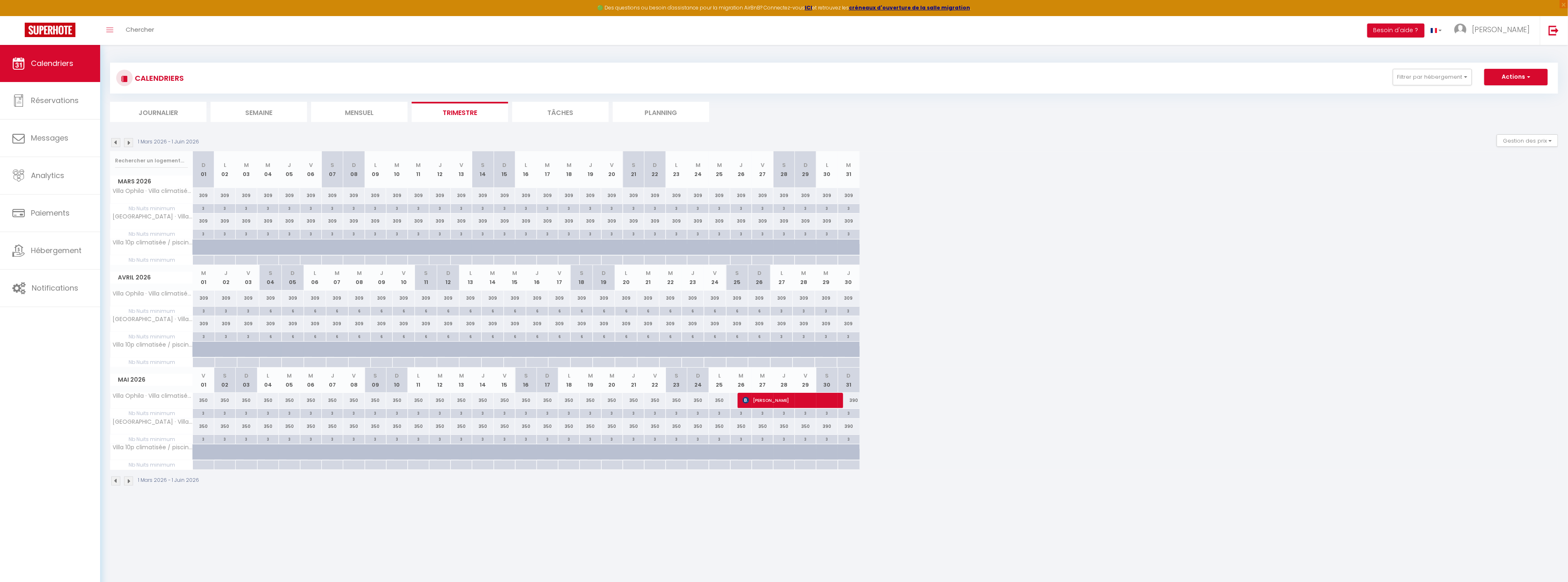
click at [116, 142] on img at bounding box center [116, 142] width 9 height 9
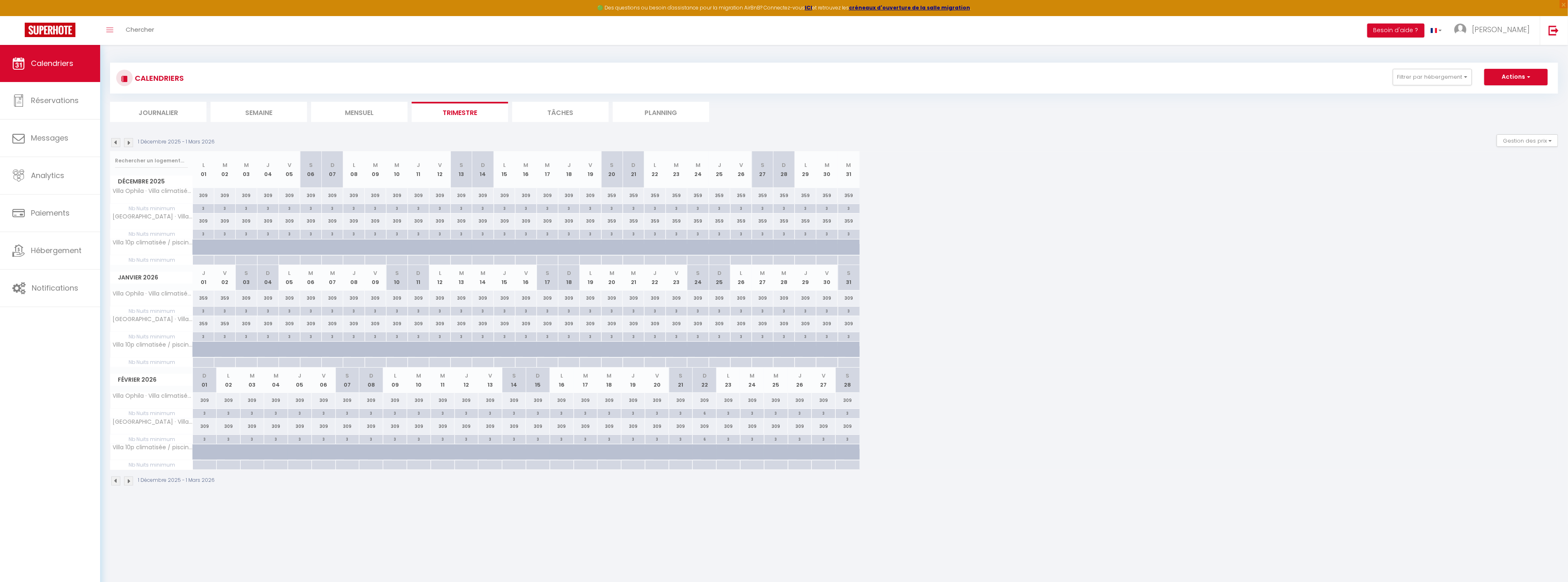
click at [116, 142] on img at bounding box center [116, 142] width 9 height 9
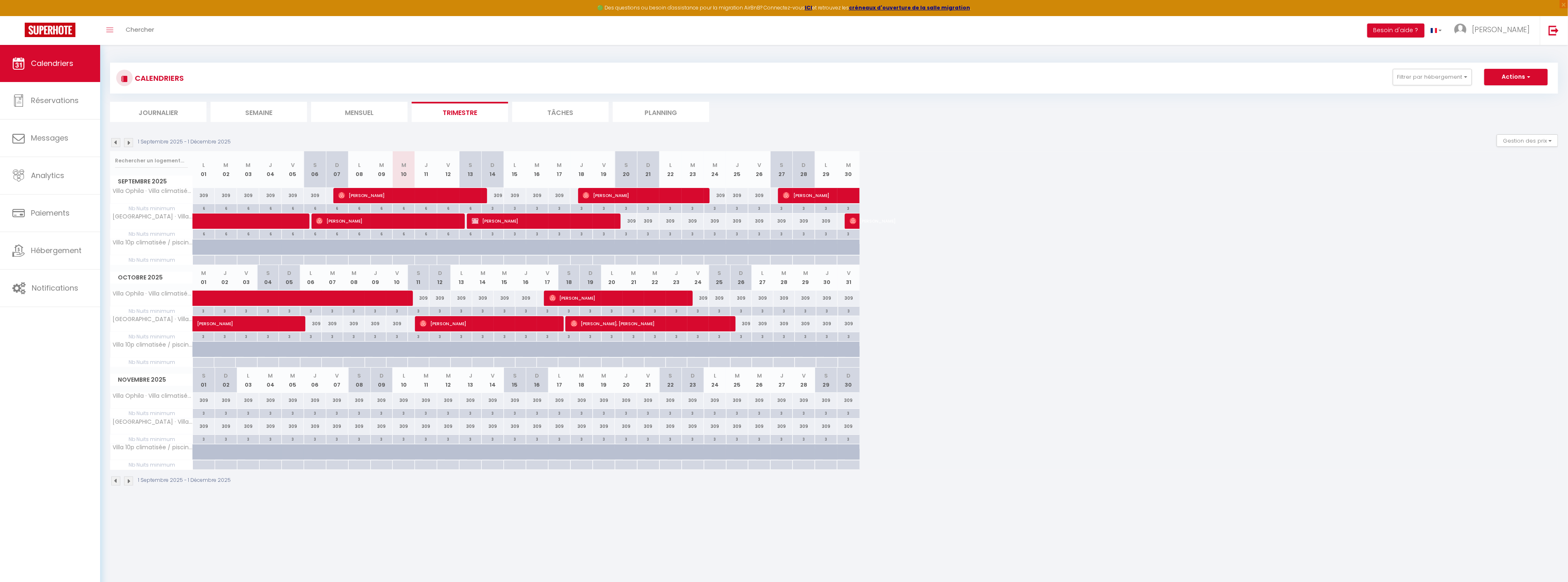
click at [117, 142] on img at bounding box center [116, 142] width 9 height 9
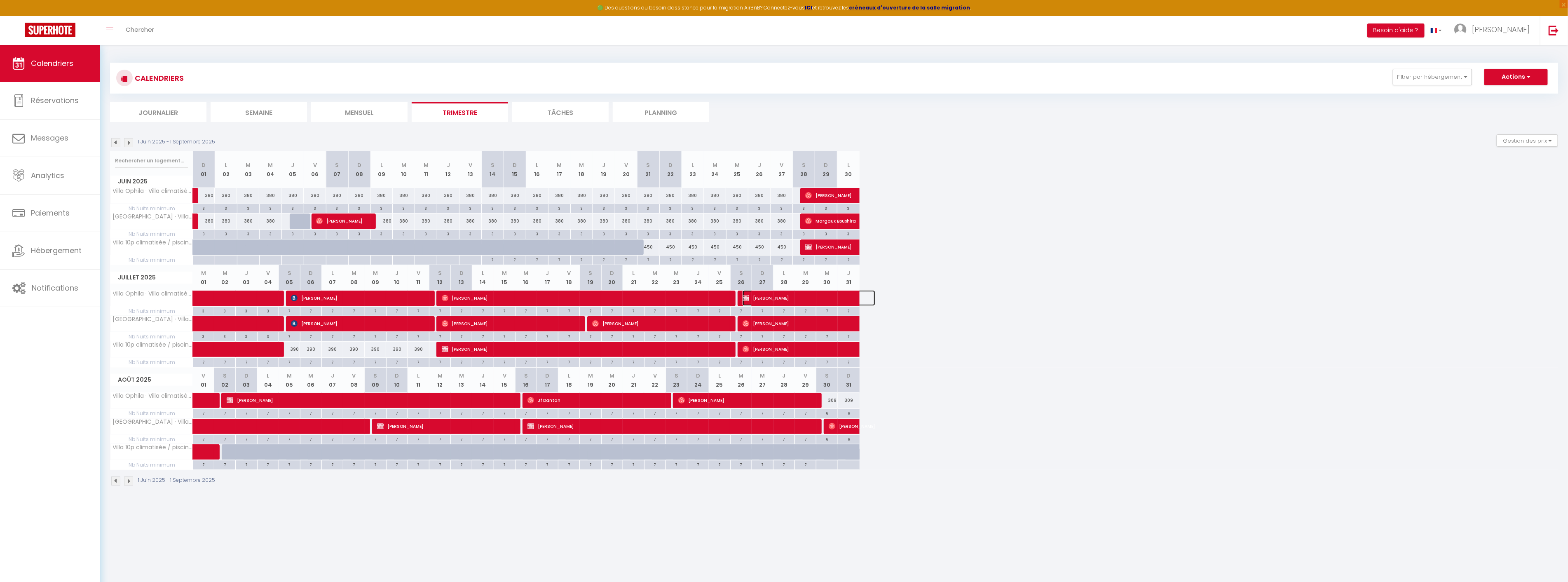
click at [779, 298] on span "[PERSON_NAME]" at bounding box center [809, 298] width 133 height 16
select select "OK"
select select "KO"
select select "0"
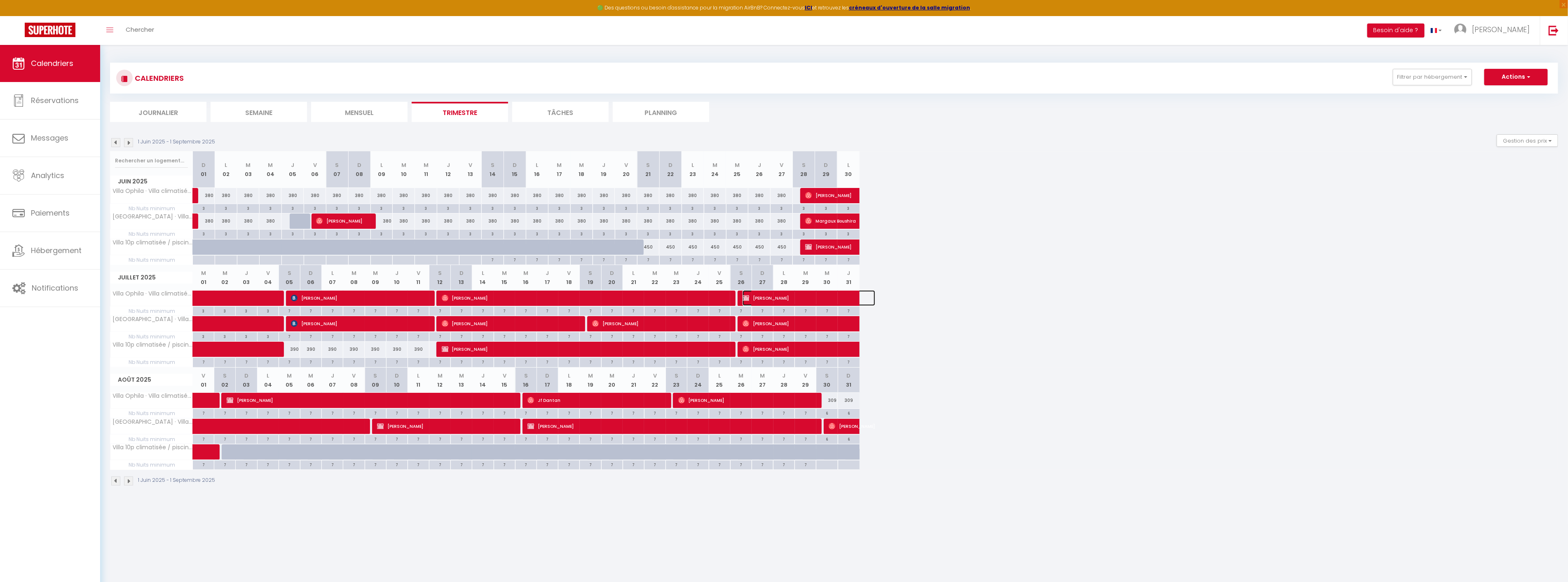
select select "1"
select select
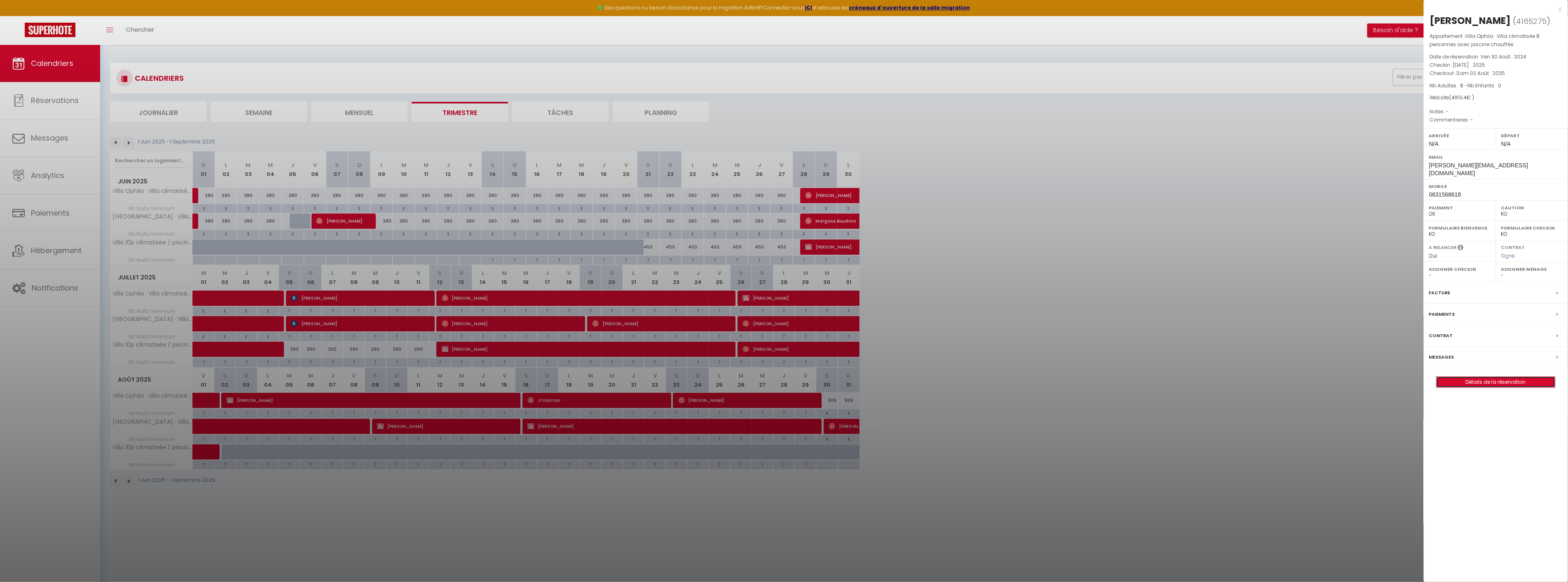
click at [1518, 377] on link "Détails de la réservation" at bounding box center [1496, 382] width 119 height 11
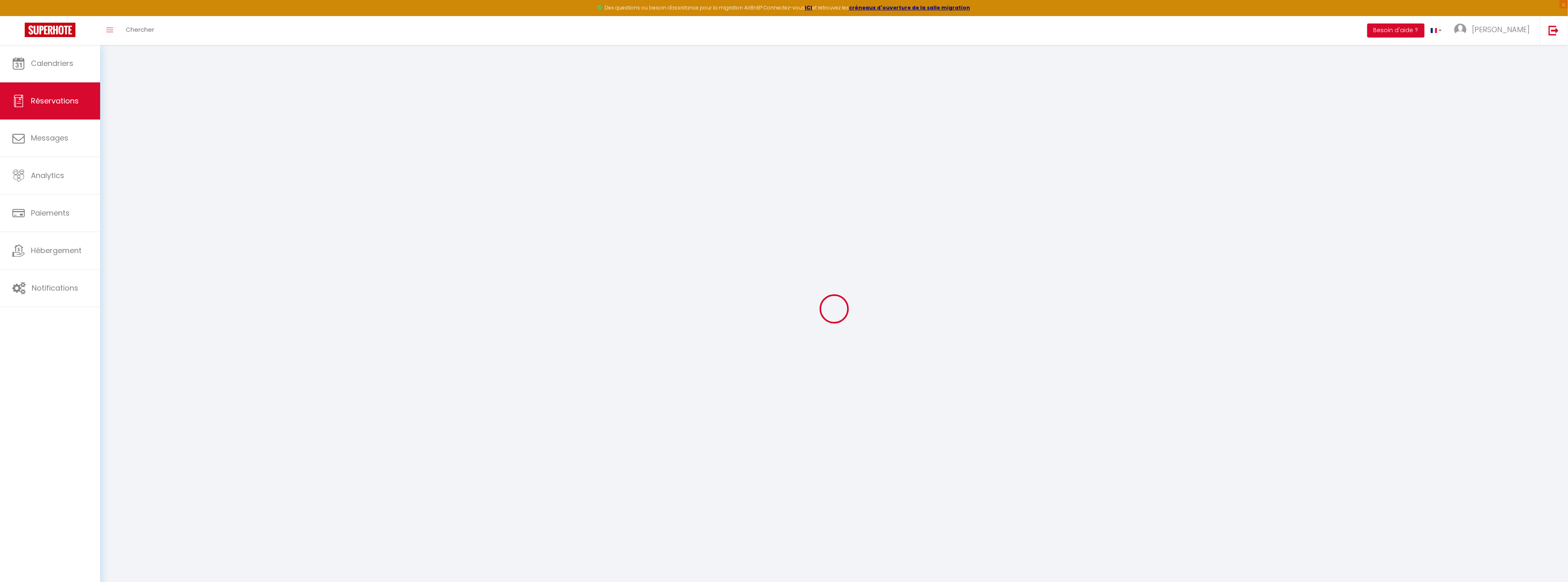
select select
select select "12"
select select "14"
checkbox input "false"
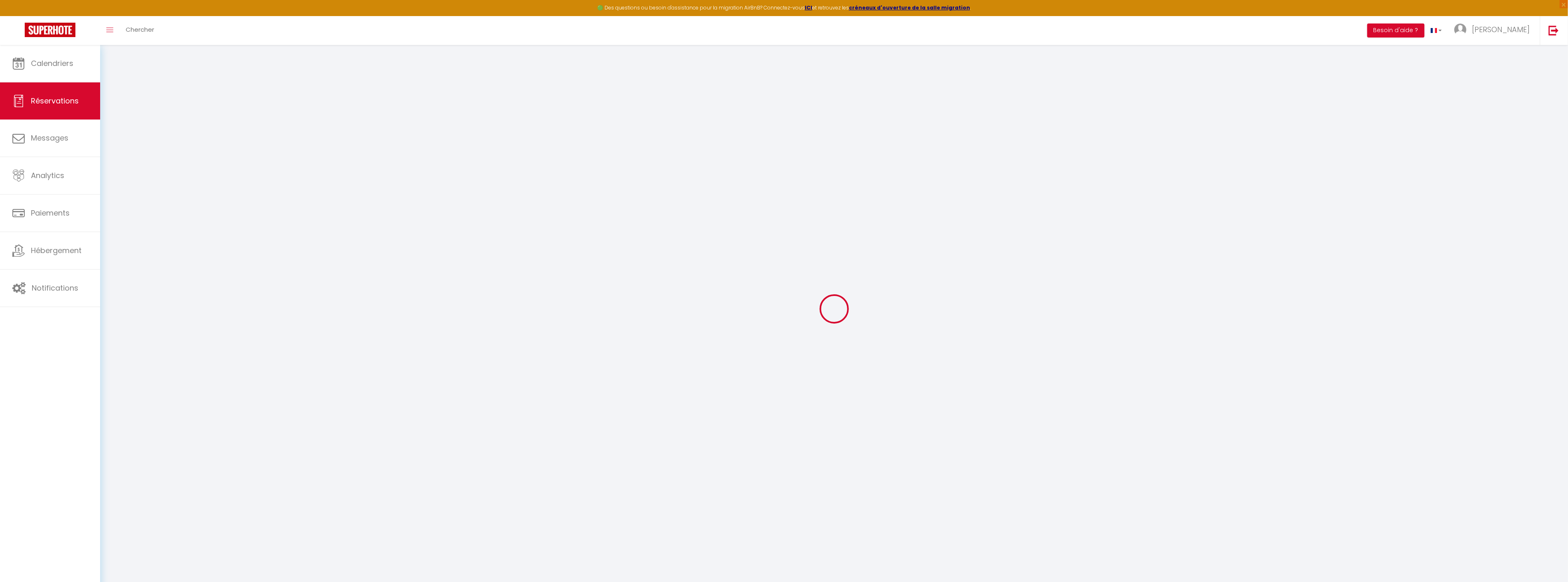
select select
checkbox input "false"
select select
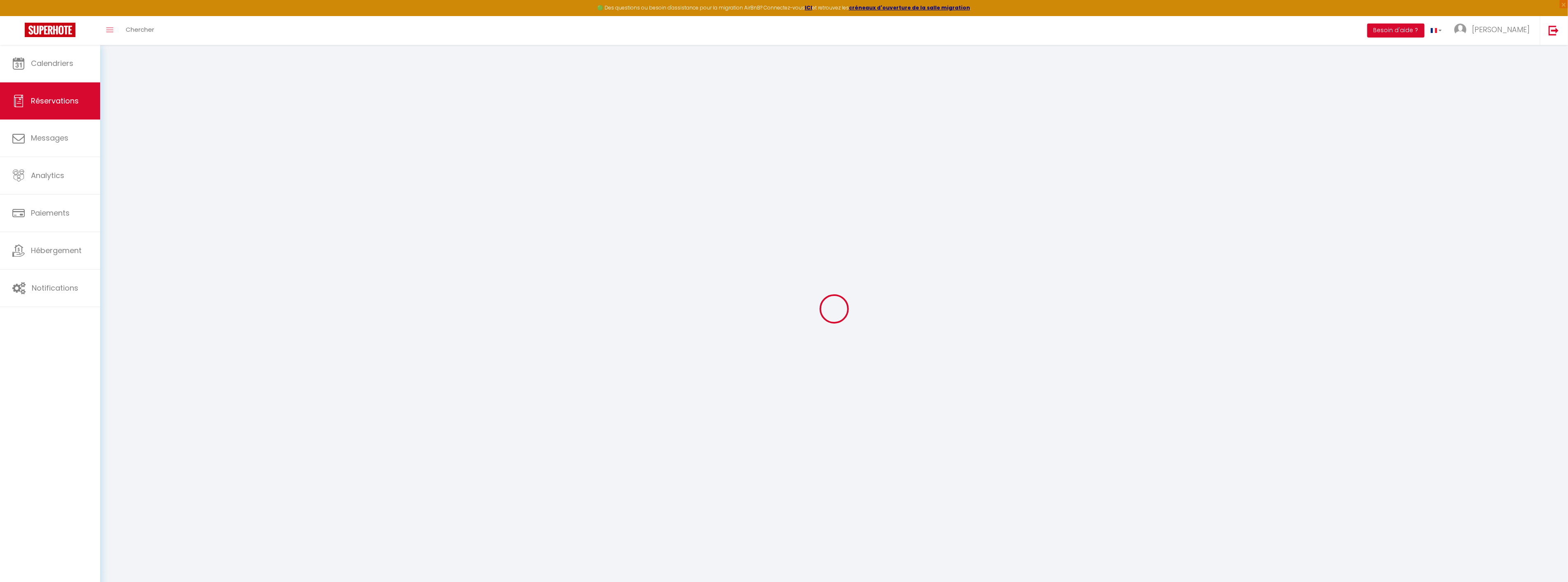
checkbox input "false"
type input "150"
select select
checkbox input "false"
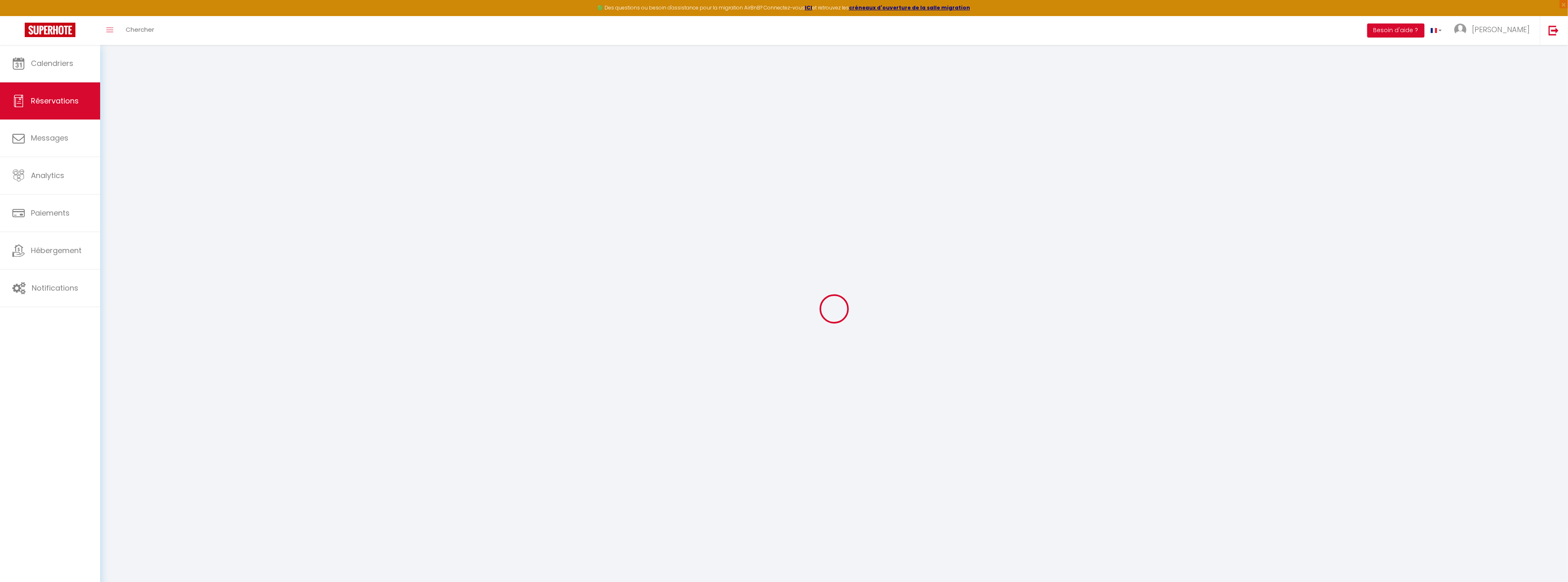
select select
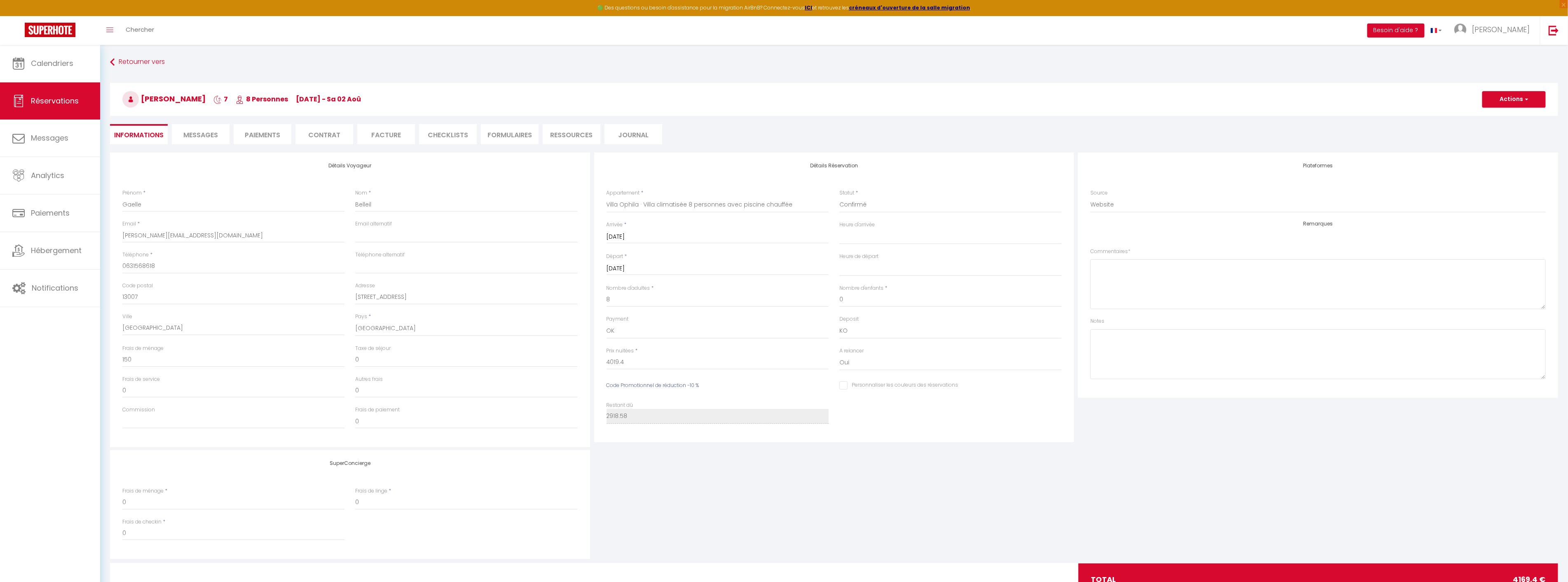
click at [318, 132] on li "Contrat" at bounding box center [324, 134] width 57 height 20
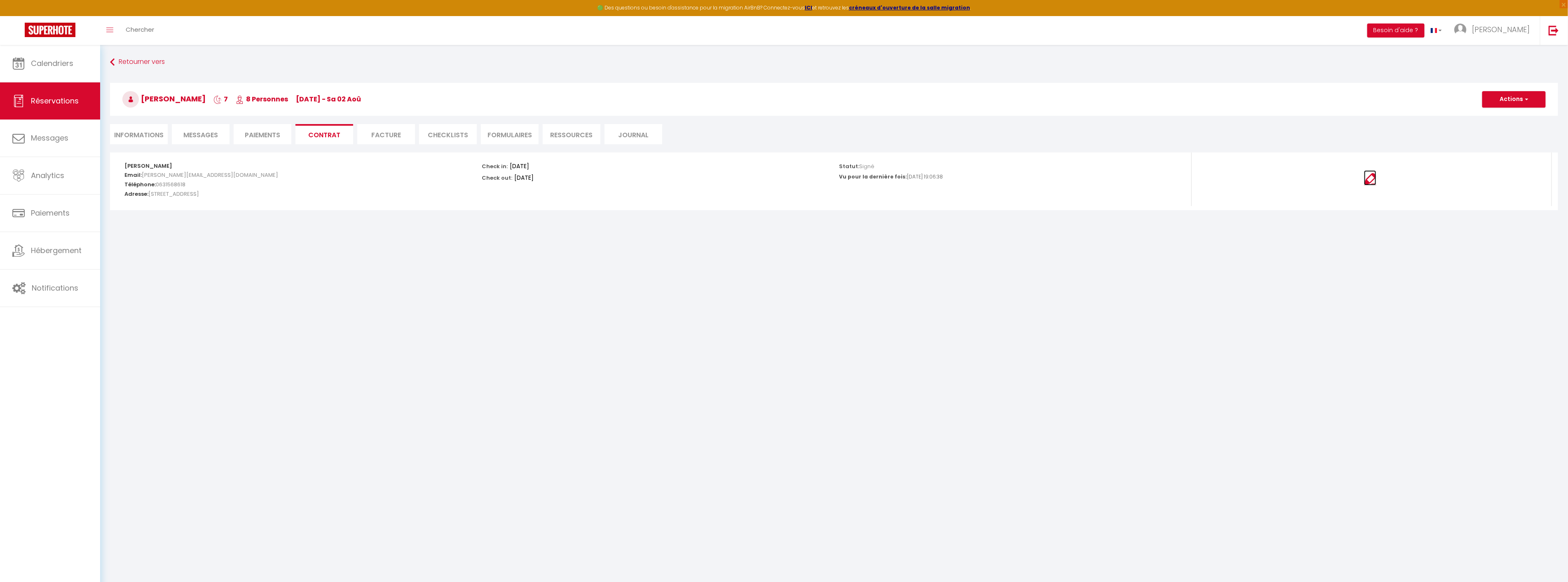
click at [1367, 180] on img at bounding box center [1370, 179] width 12 height 12
click at [51, 51] on link "Calendriers" at bounding box center [50, 63] width 100 height 37
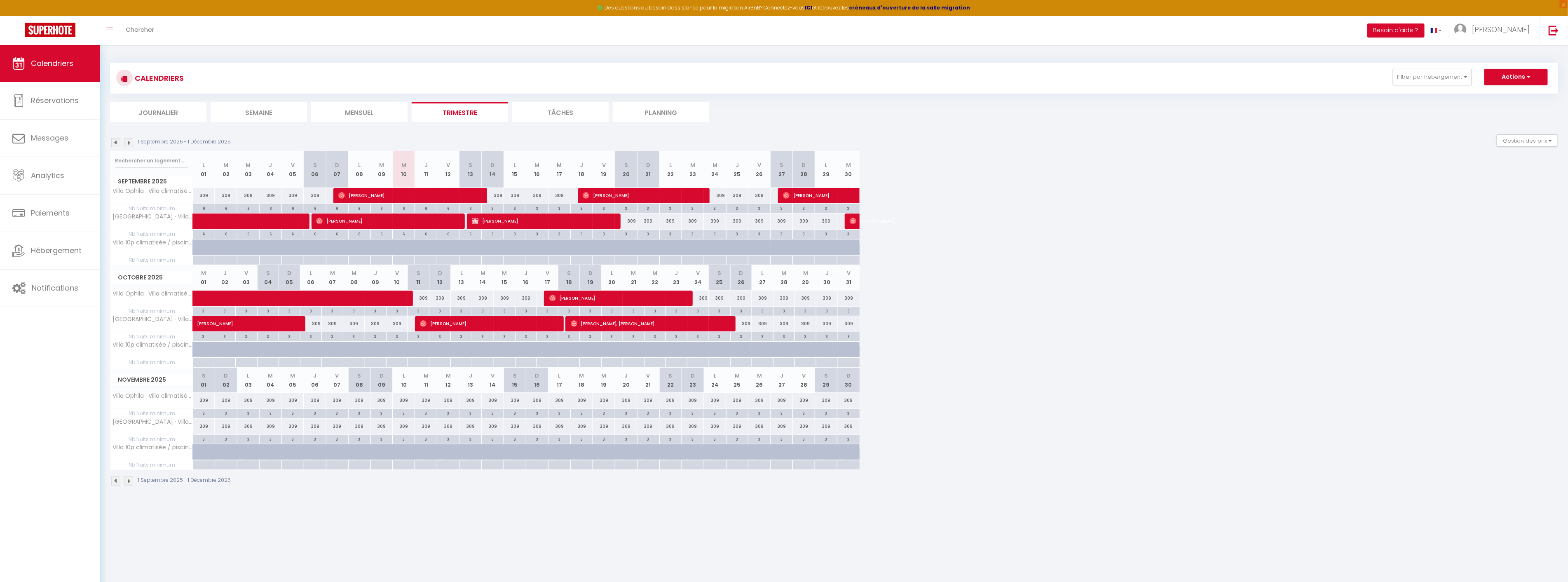
click at [128, 145] on img at bounding box center [128, 142] width 9 height 9
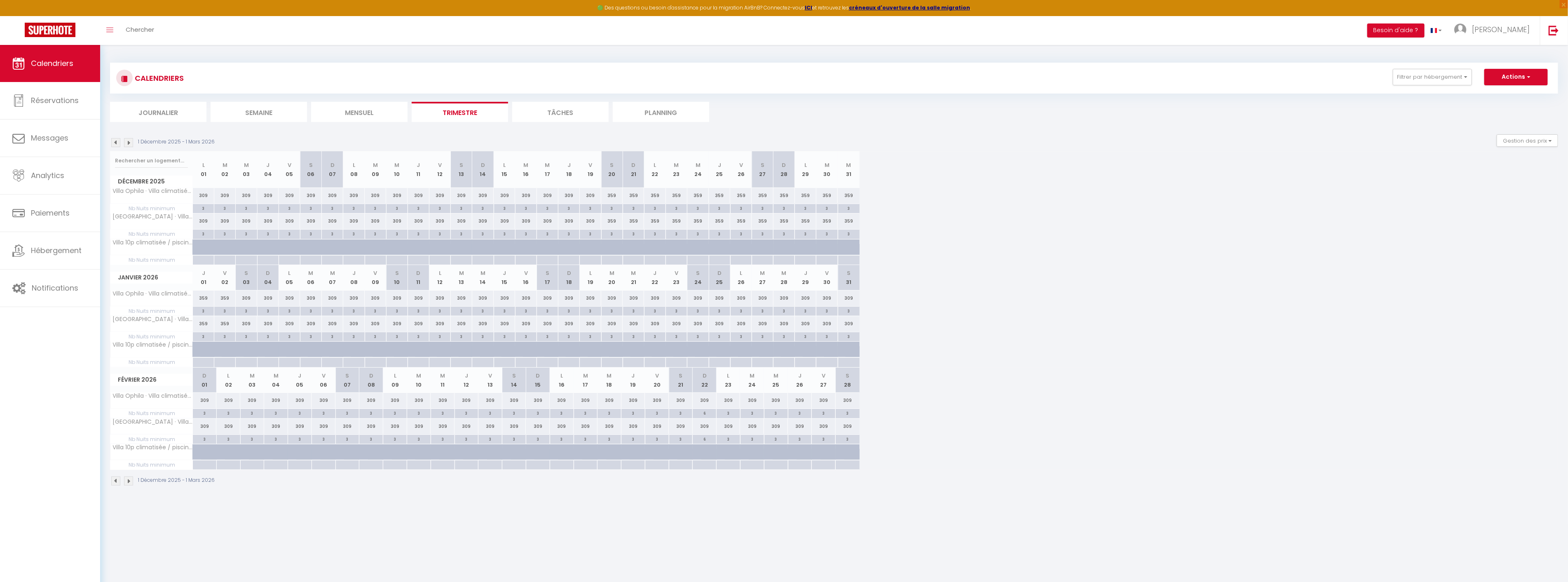
click at [113, 142] on img at bounding box center [116, 142] width 9 height 9
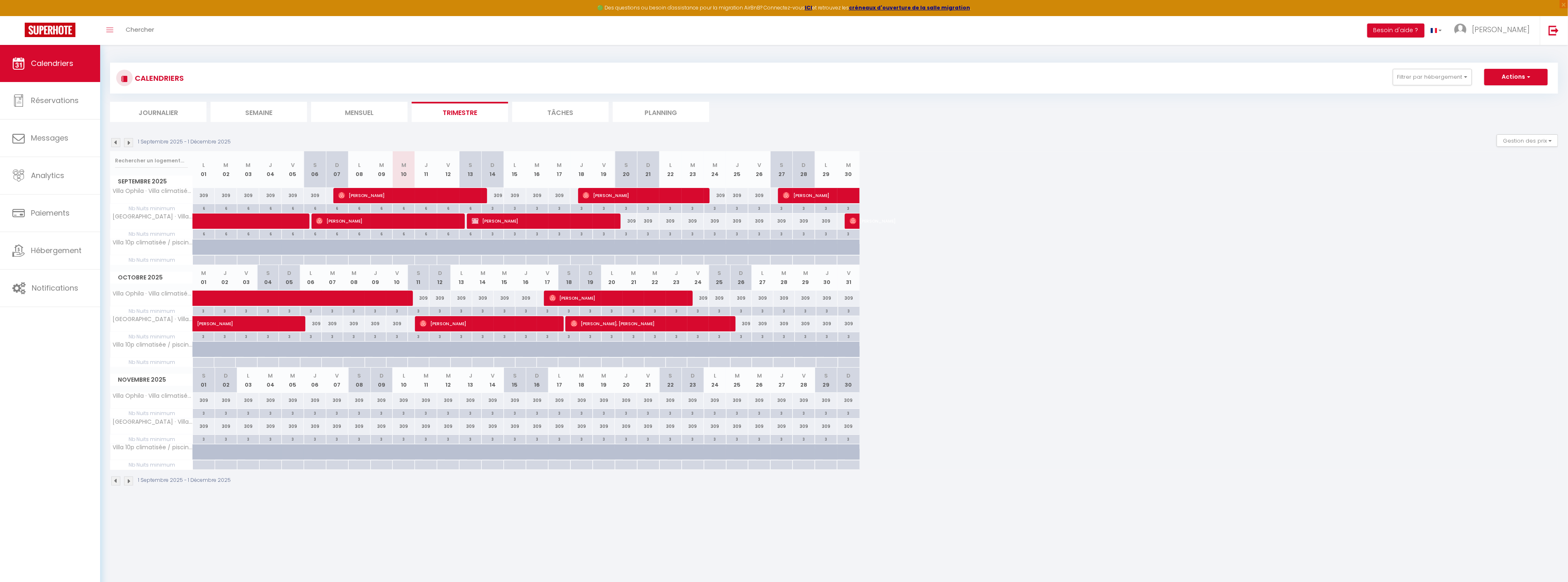
click at [114, 140] on img at bounding box center [116, 142] width 9 height 9
select select
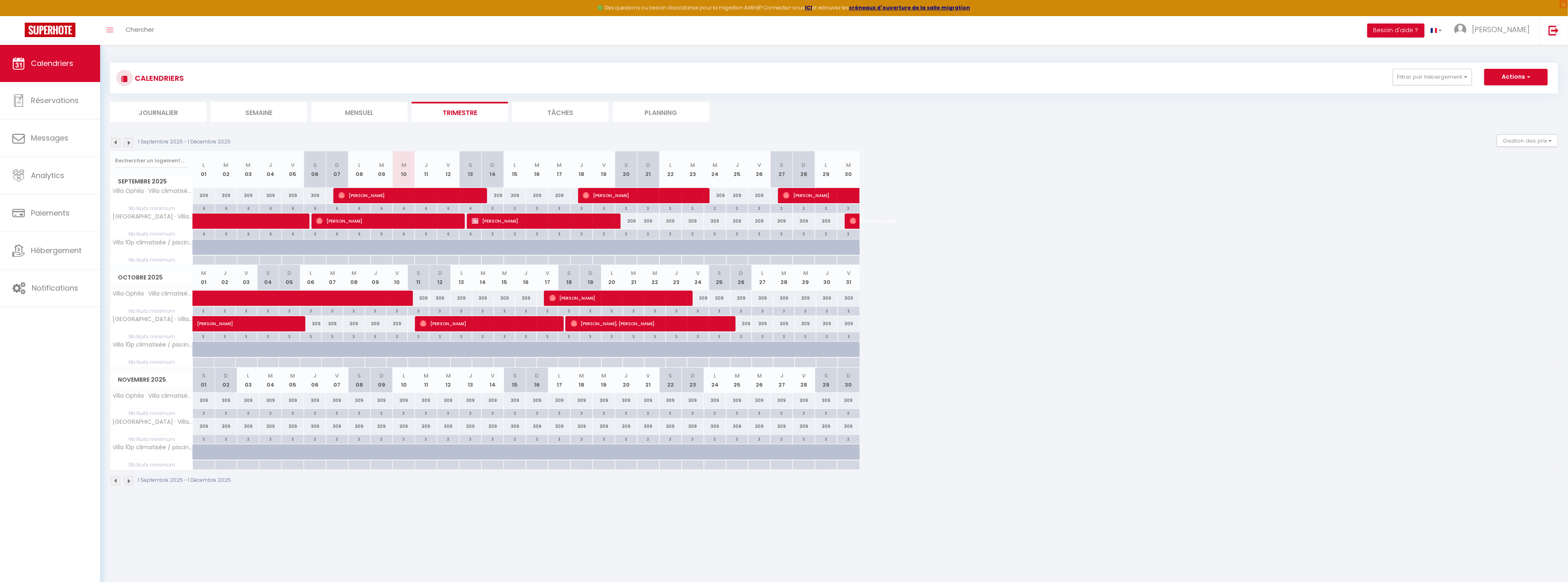
select select
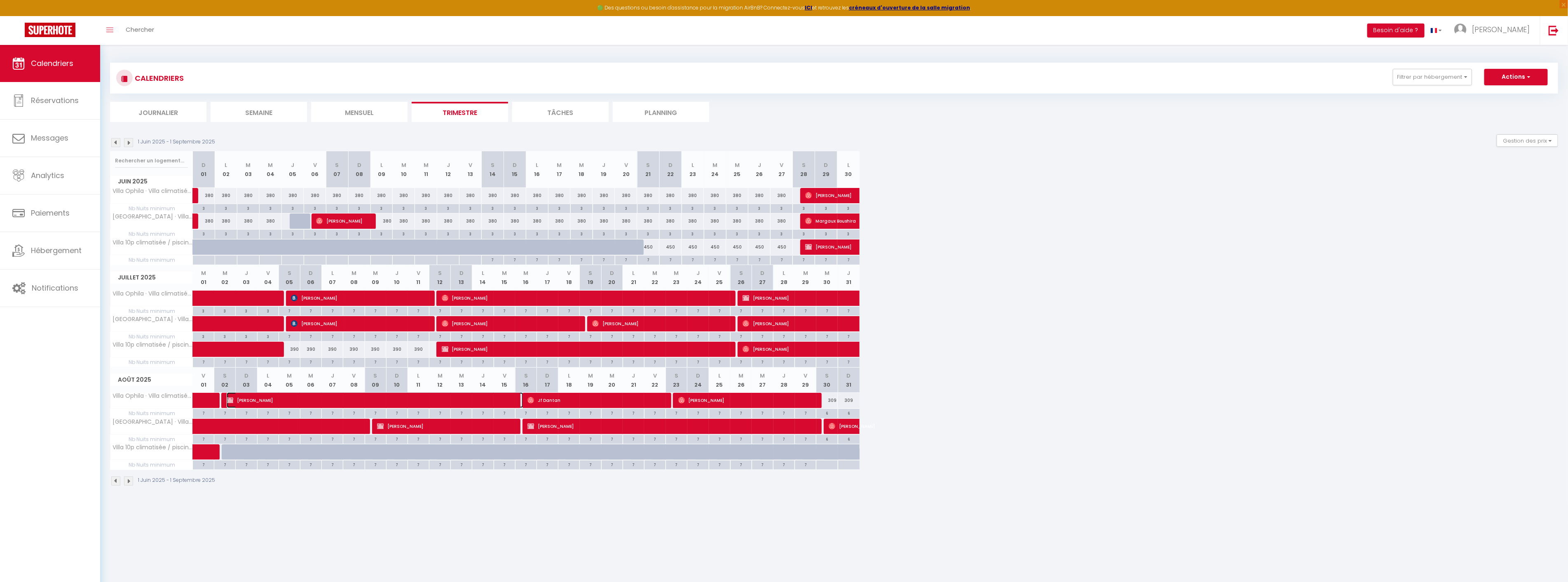
click at [391, 401] on span "Jérome Farge" at bounding box center [375, 400] width 296 height 16
select select "OK"
select select "KO"
select select "0"
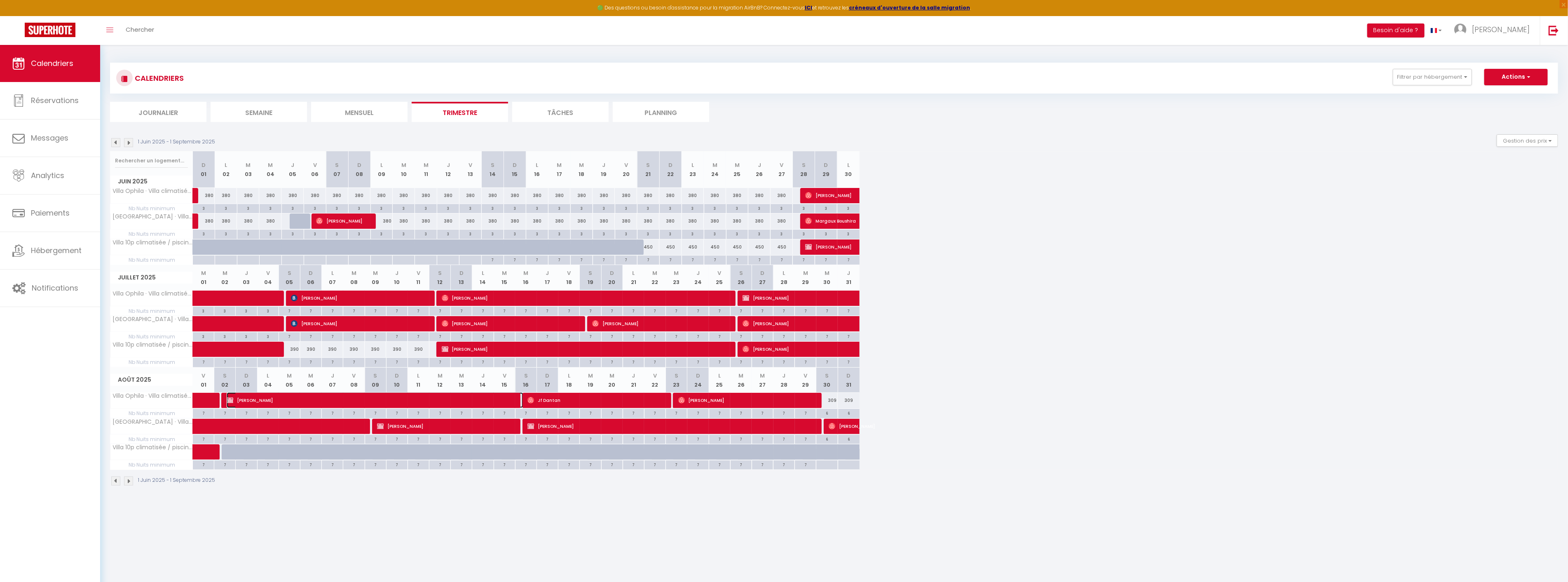
select select "1"
select select
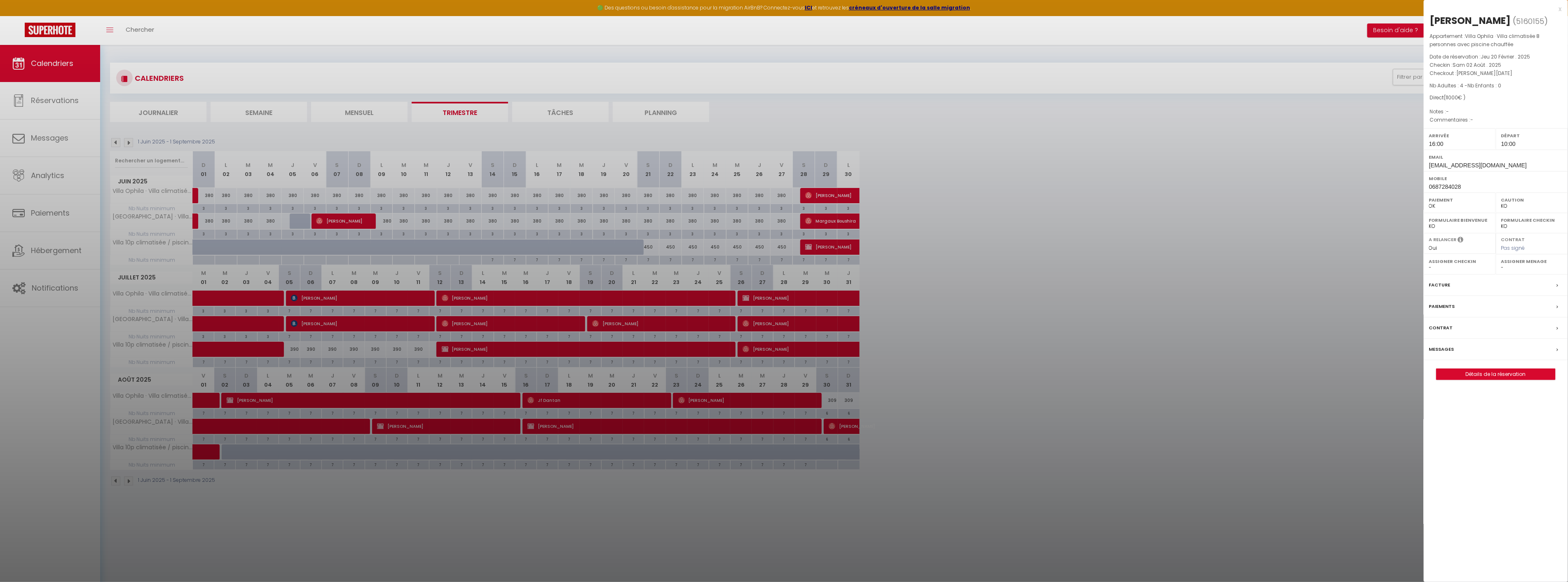
click at [1558, 12] on div "x" at bounding box center [1493, 9] width 138 height 10
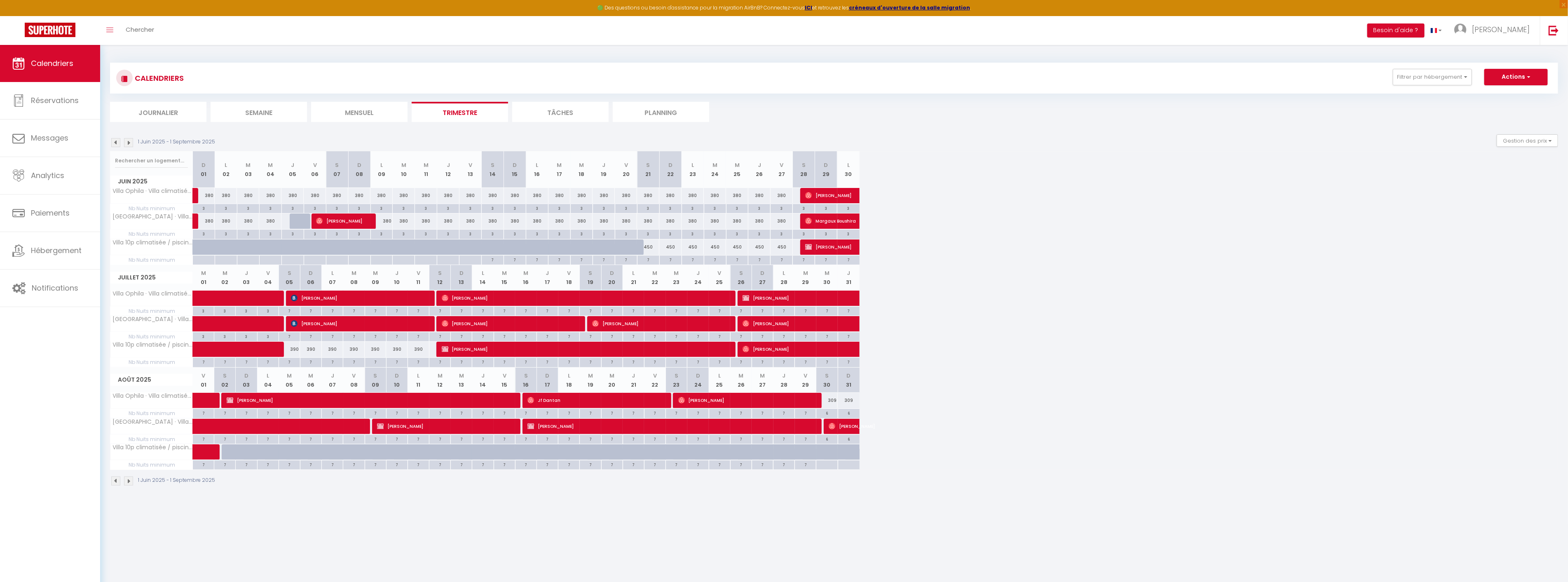
click at [132, 145] on img at bounding box center [128, 142] width 9 height 9
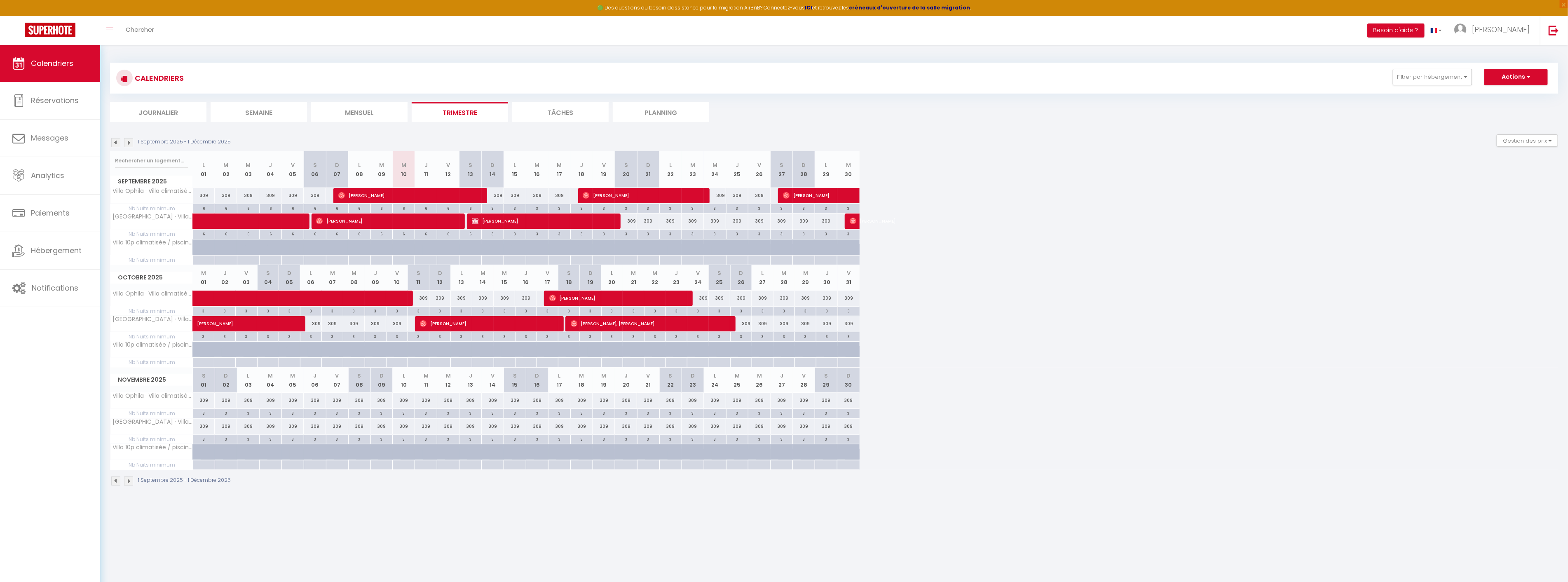
click at [132, 144] on img at bounding box center [128, 142] width 9 height 9
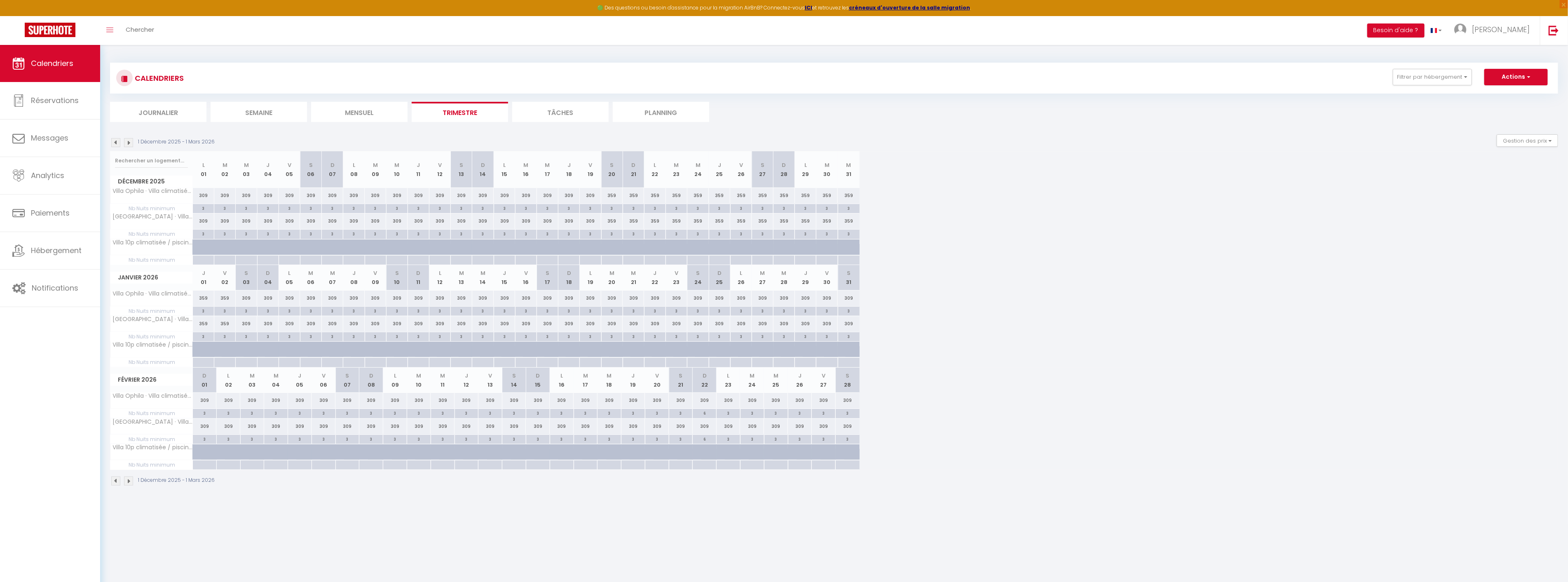
click at [132, 144] on img at bounding box center [128, 142] width 9 height 9
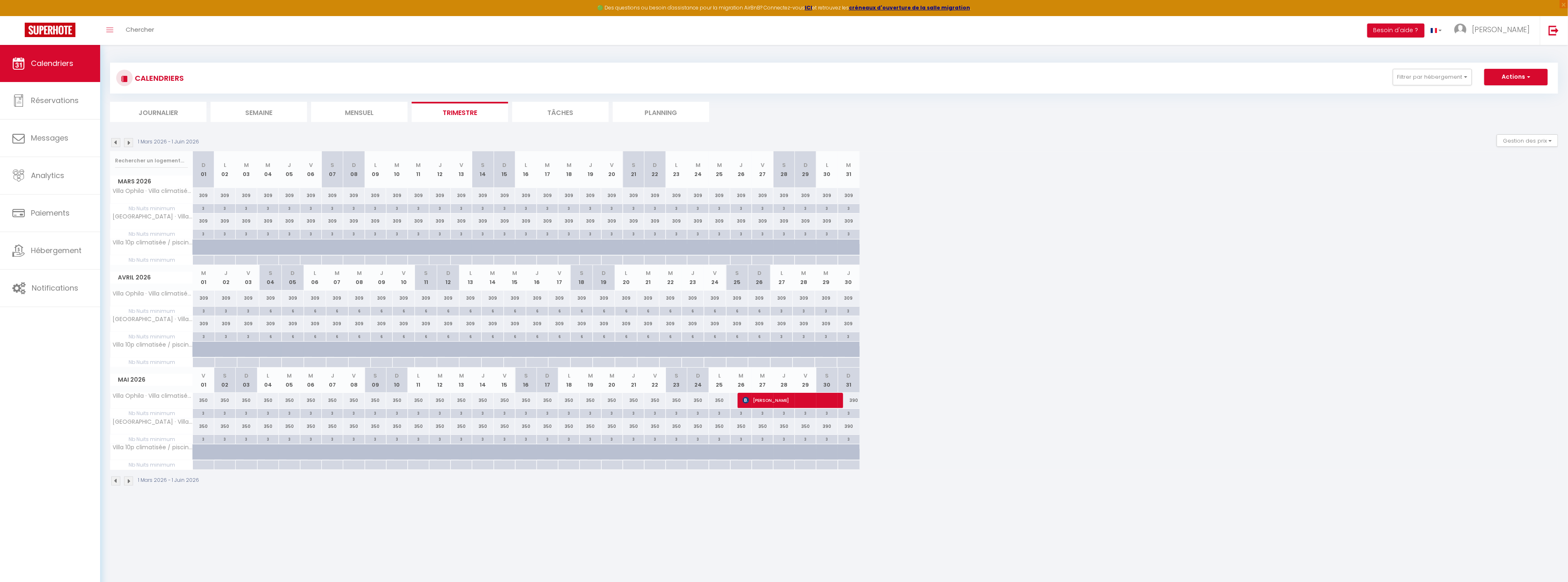
click at [132, 144] on img at bounding box center [128, 142] width 9 height 9
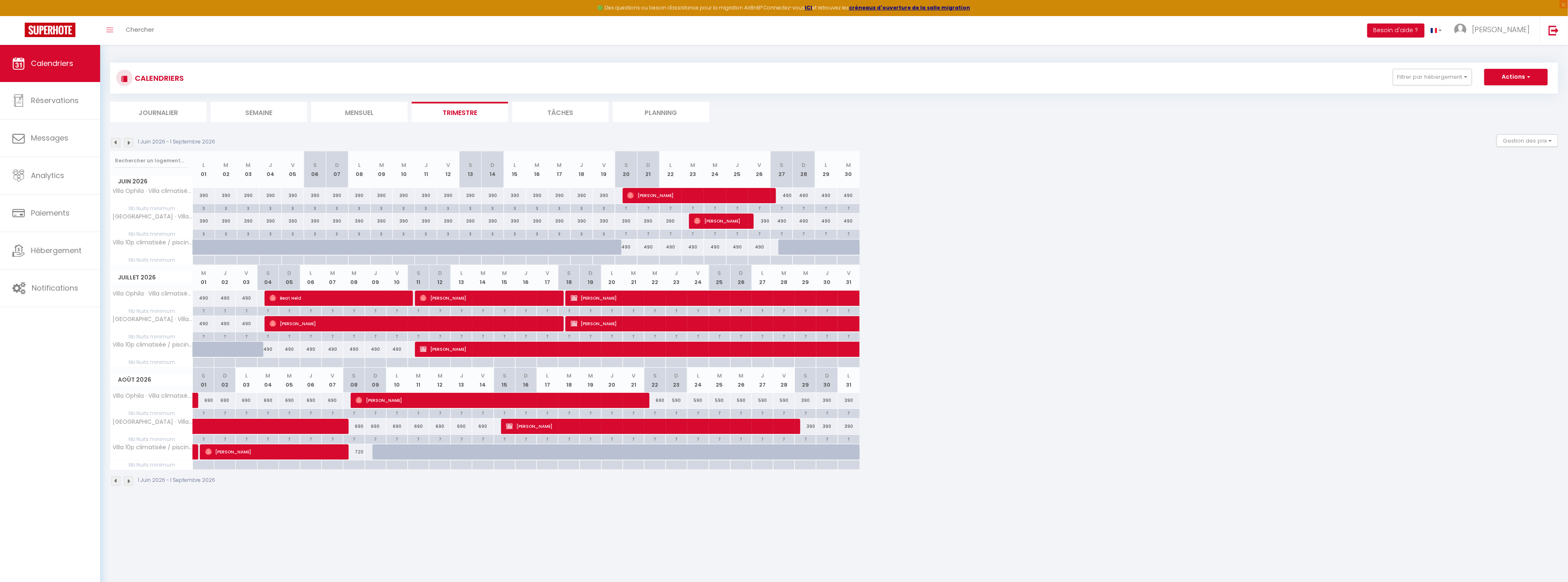
click at [113, 142] on img at bounding box center [116, 142] width 9 height 9
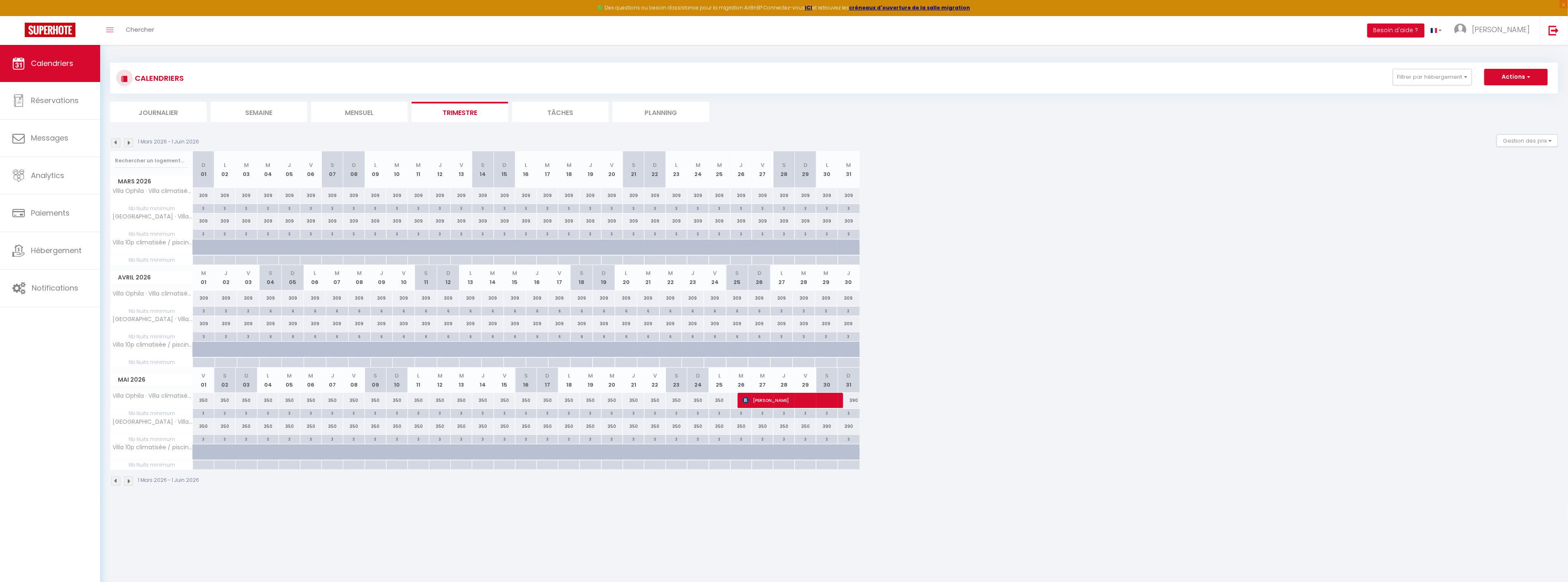
click at [128, 144] on img at bounding box center [128, 142] width 9 height 9
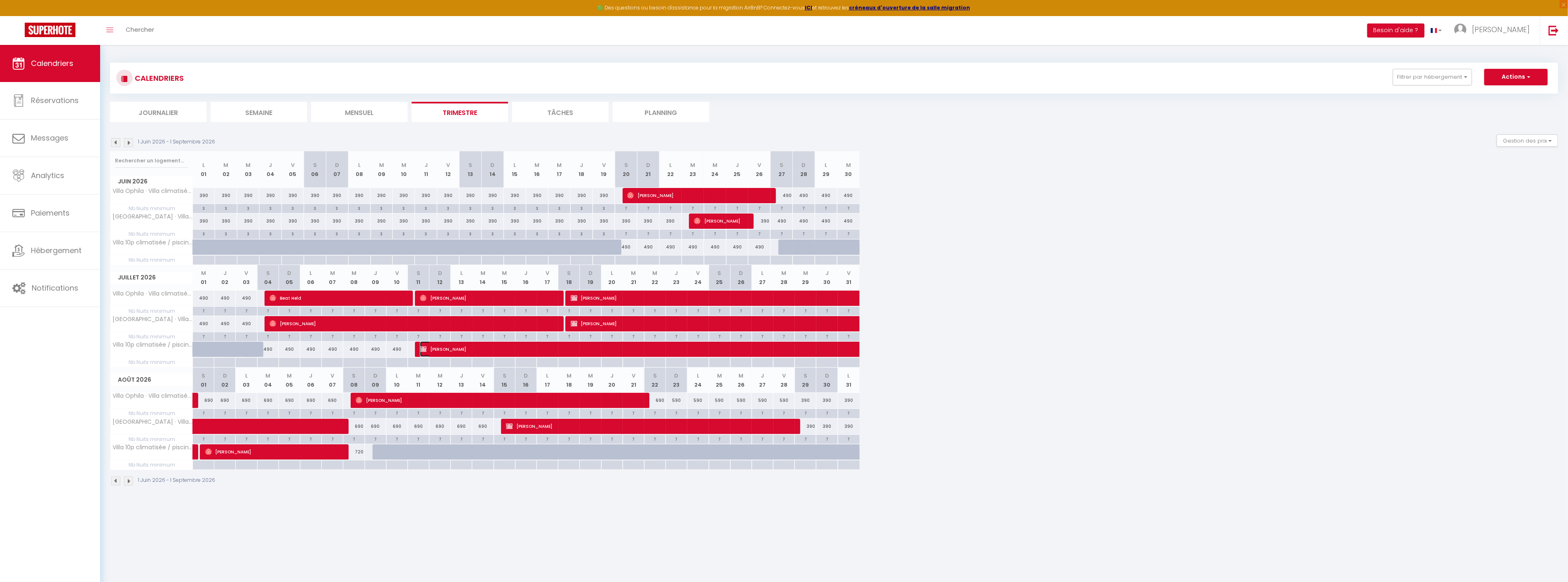
click at [548, 350] on span "[PERSON_NAME]" at bounding box center [619, 349] width 398 height 16
select select "KO"
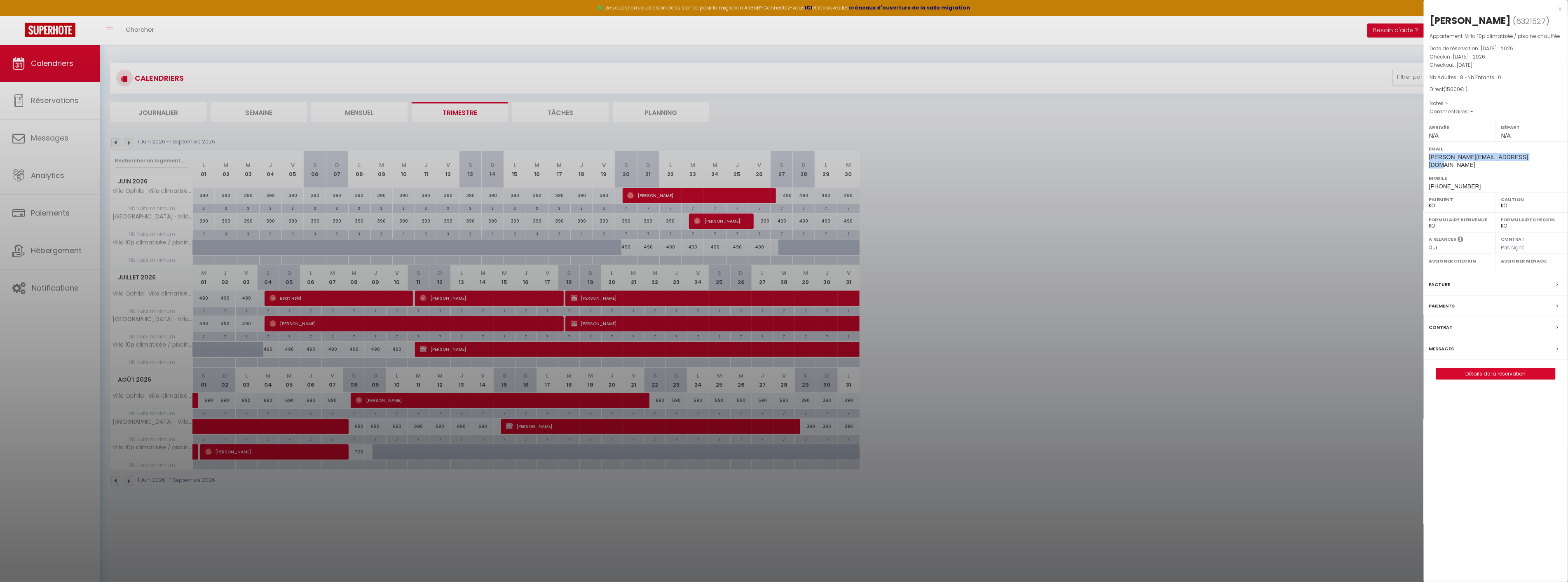
drag, startPoint x: 1525, startPoint y: 155, endPoint x: 1424, endPoint y: 159, distance: 101.1
click at [1424, 159] on div "Email dominic.schneider@fahrdynamic.ch" at bounding box center [1496, 156] width 144 height 29
copy span "dominic.schneider@fahrdynamic.ch"
click at [130, 142] on div at bounding box center [784, 291] width 1568 height 582
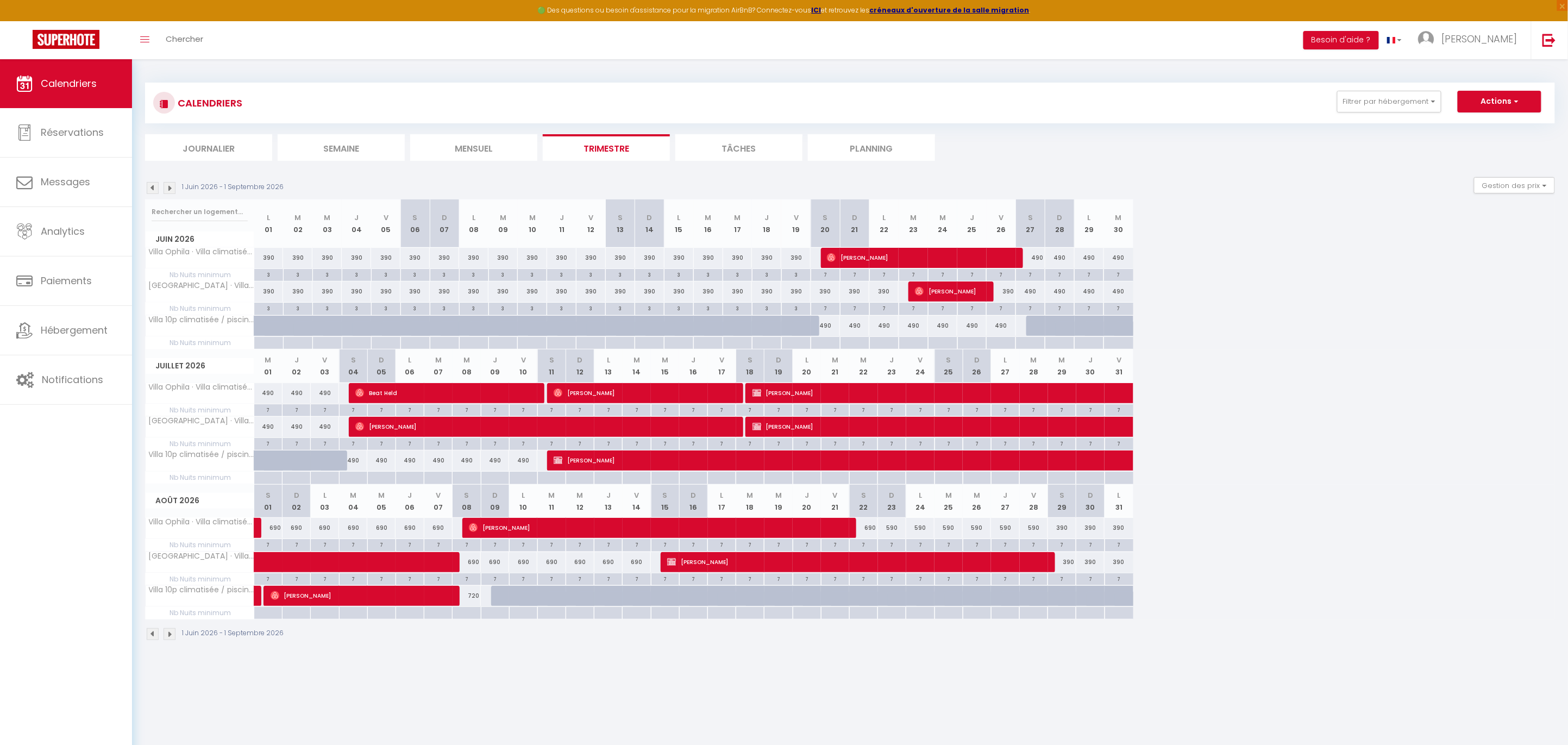
click at [169, 189] on img at bounding box center [169, 188] width 12 height 12
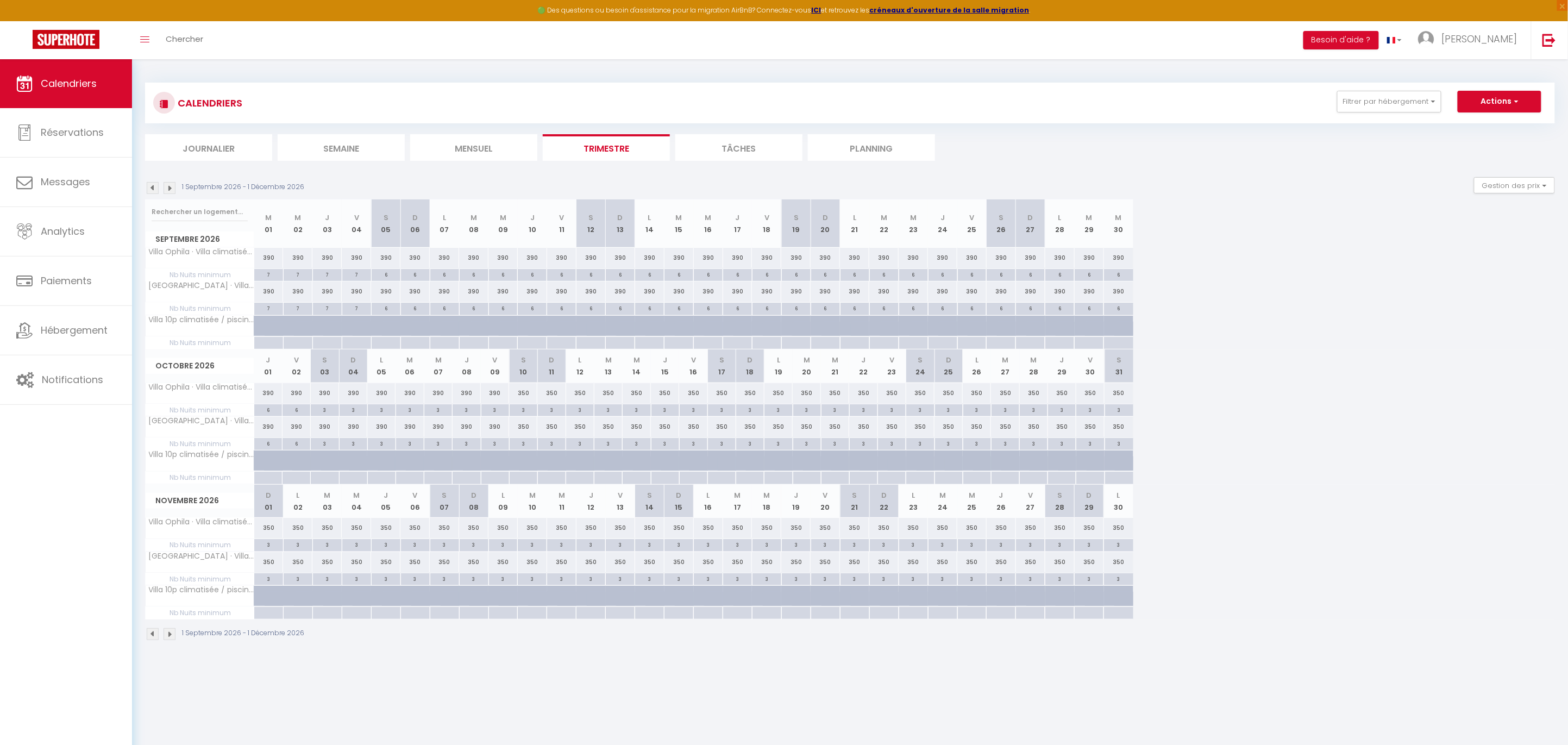
click at [153, 186] on img at bounding box center [152, 188] width 12 height 12
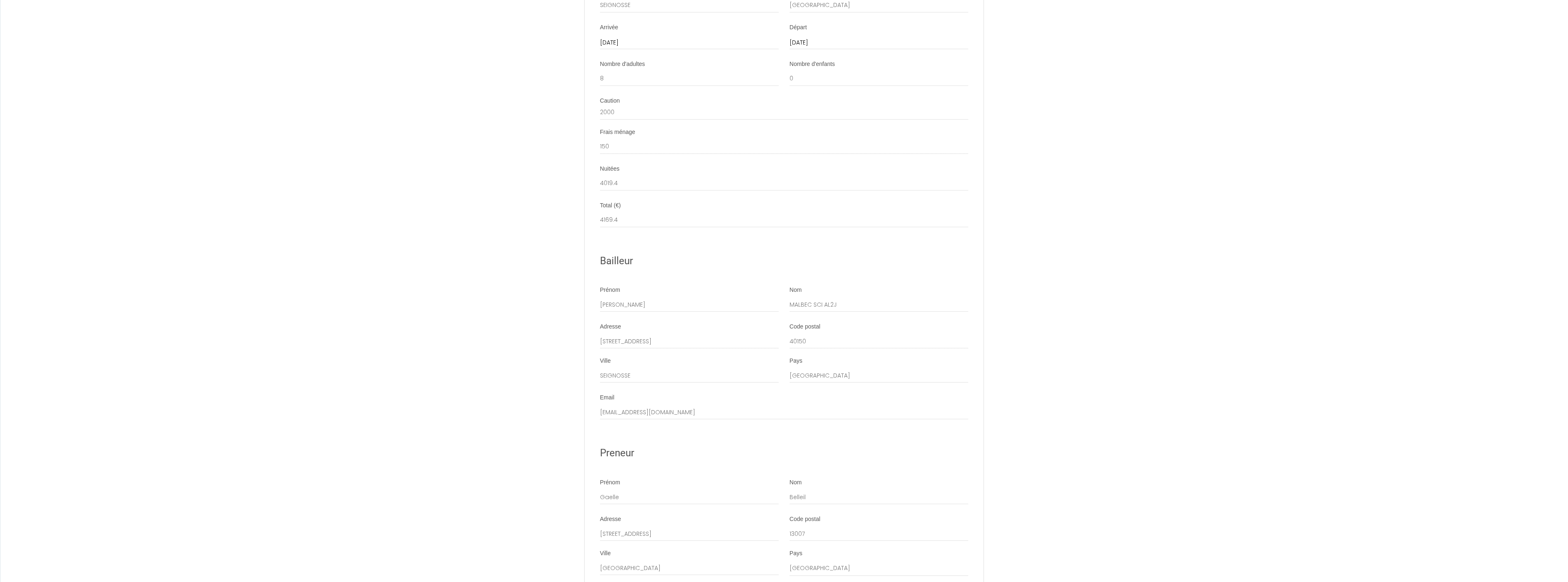
scroll to position [1872, 0]
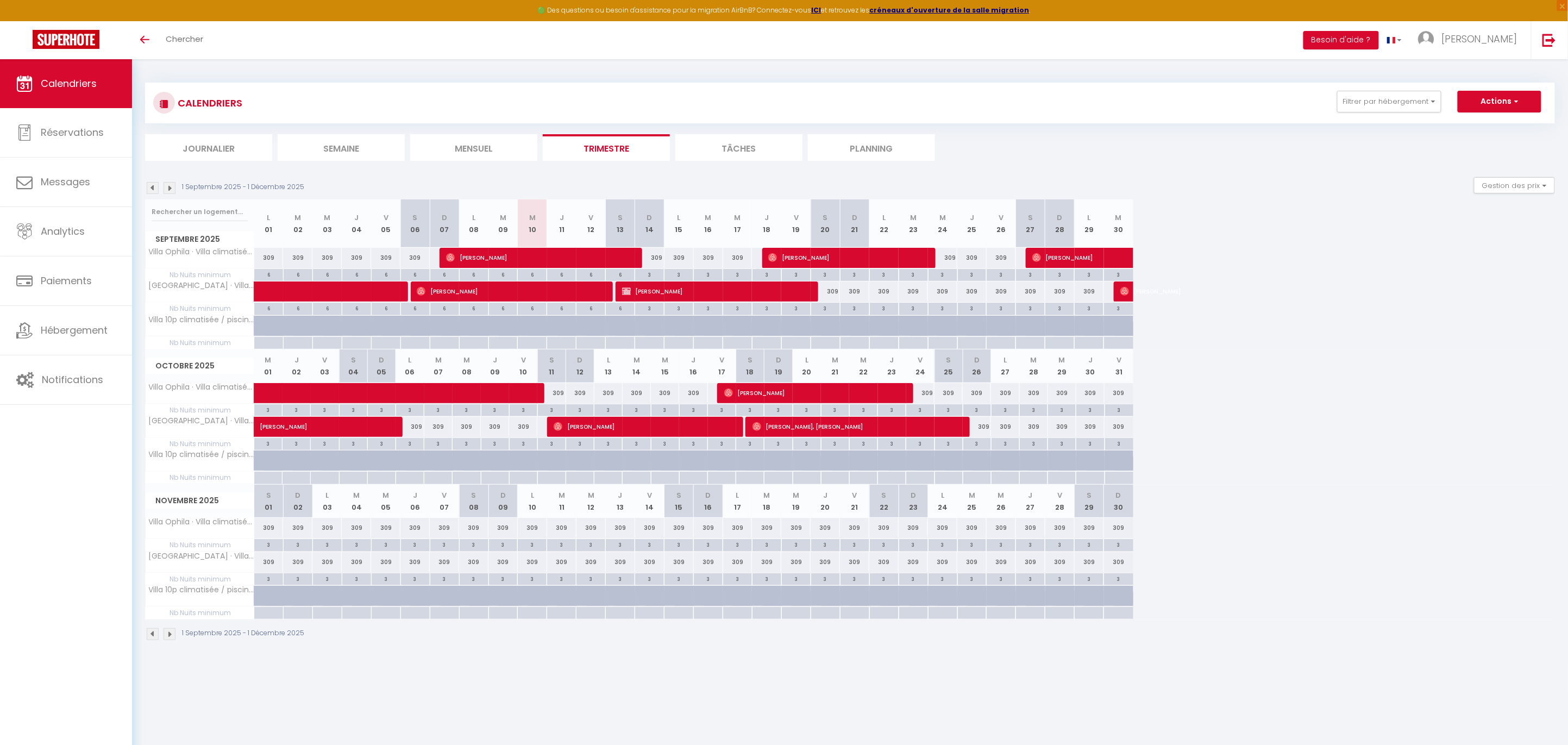
click at [170, 191] on img at bounding box center [169, 188] width 12 height 12
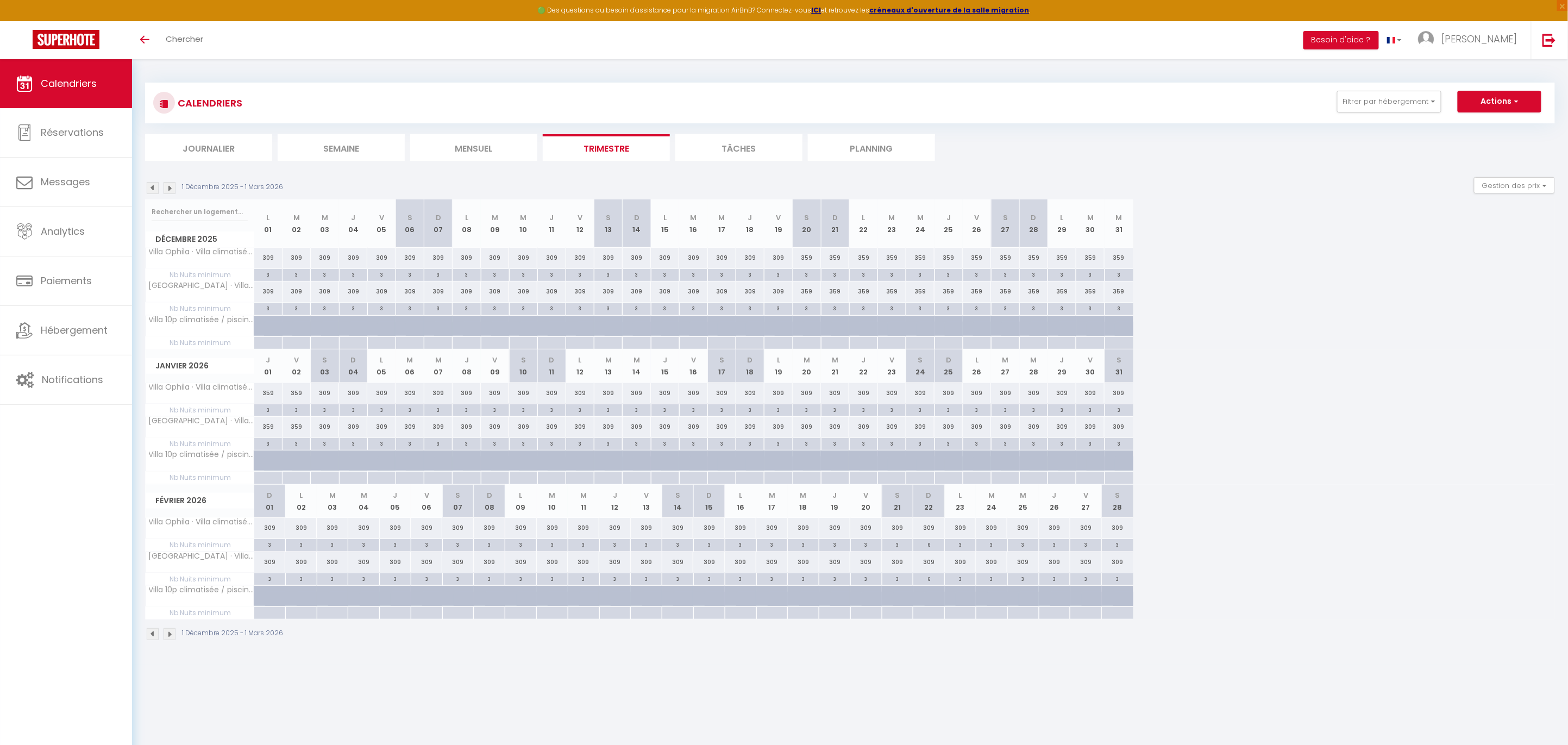
click at [170, 191] on img at bounding box center [169, 188] width 12 height 12
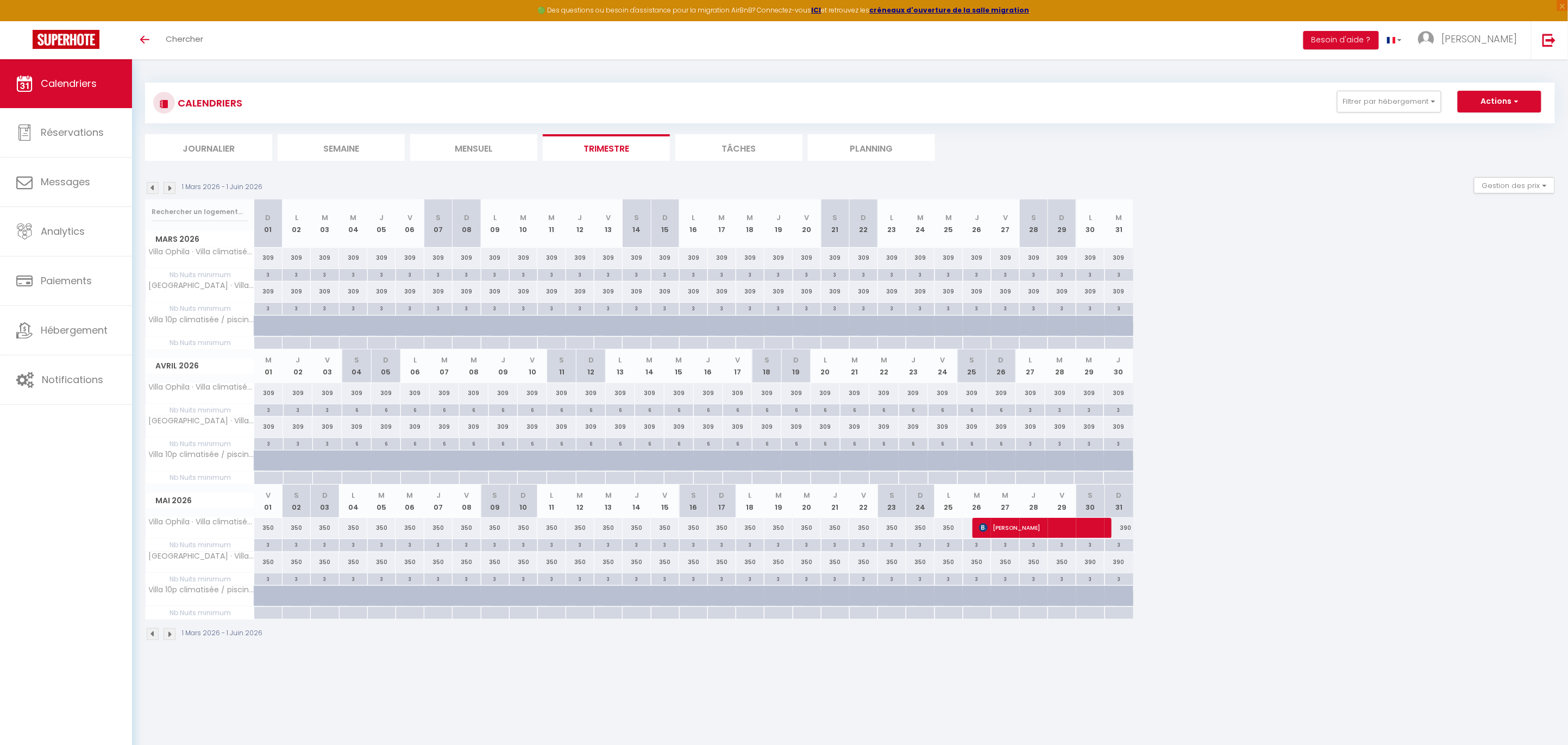
click at [170, 191] on img at bounding box center [169, 188] width 12 height 12
